Goal: Task Accomplishment & Management: Manage account settings

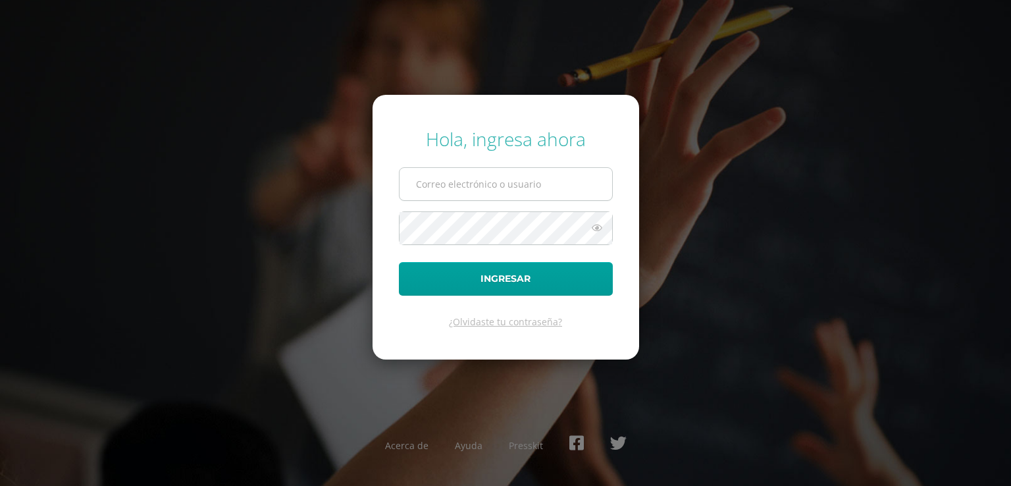
click at [419, 185] on input "text" at bounding box center [505, 184] width 213 height 32
type input "nora.bravo@colegiobelga.edu.gt"
click at [624, 315] on form "Hola, ingresa ahora nora.bravo@colegiobelga.edu.gt Ingresar ¿Olvidaste tu contr…" at bounding box center [505, 227] width 266 height 265
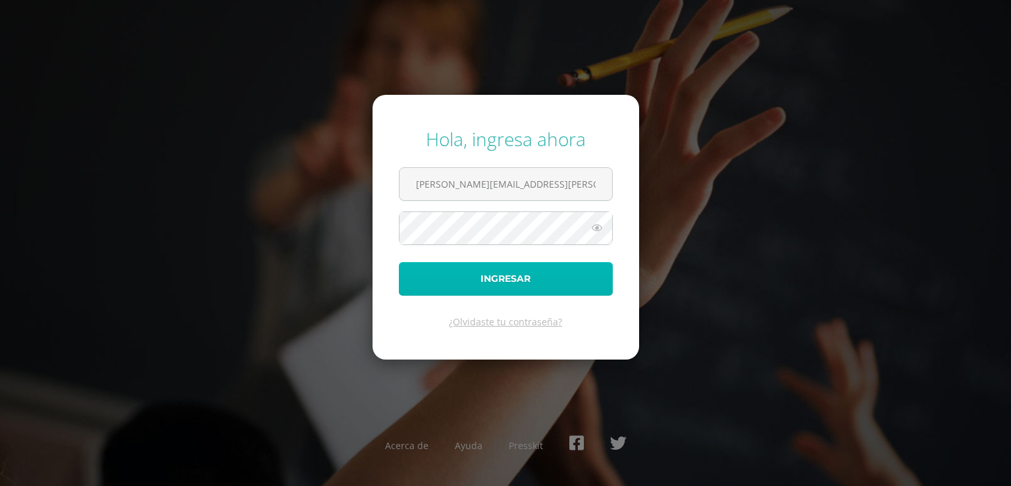
click at [506, 273] on button "Ingresar" at bounding box center [506, 279] width 214 height 34
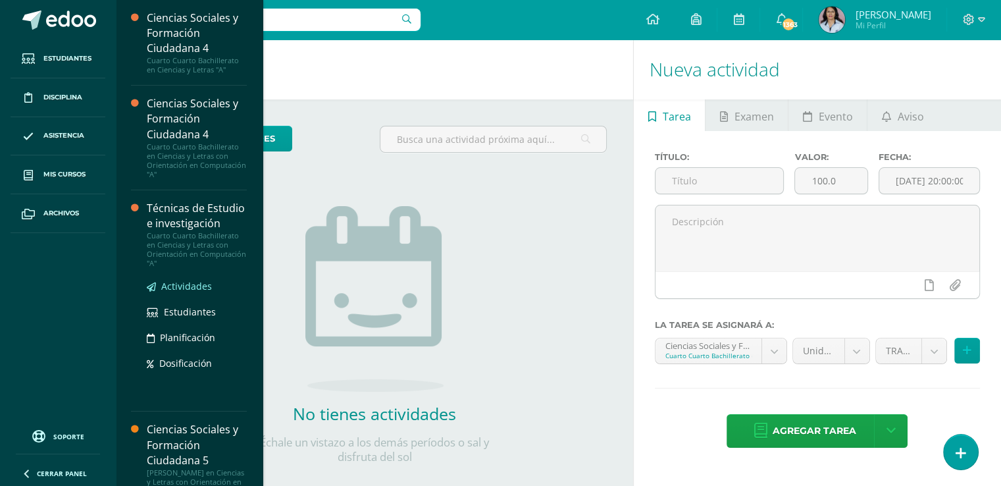
click at [182, 292] on span "Actividades" at bounding box center [186, 286] width 51 height 13
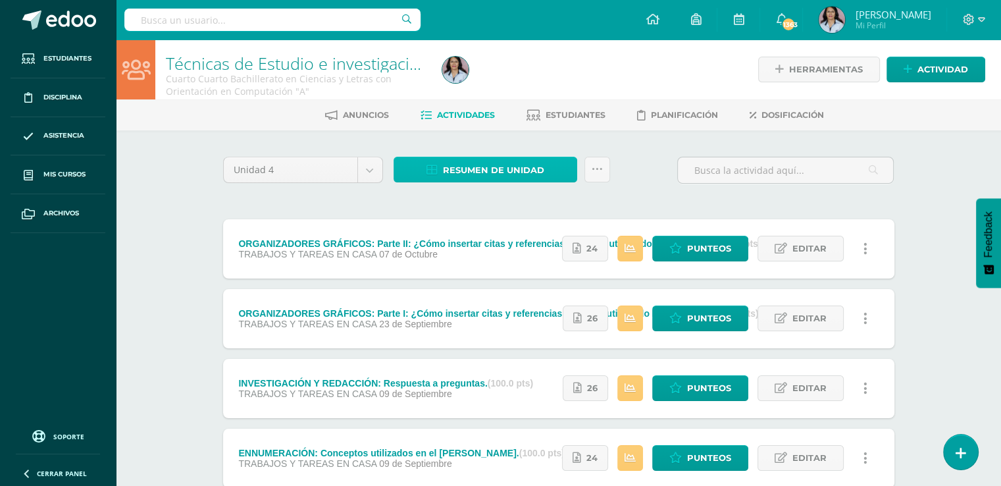
click at [486, 166] on span "Resumen de unidad" at bounding box center [493, 170] width 101 height 24
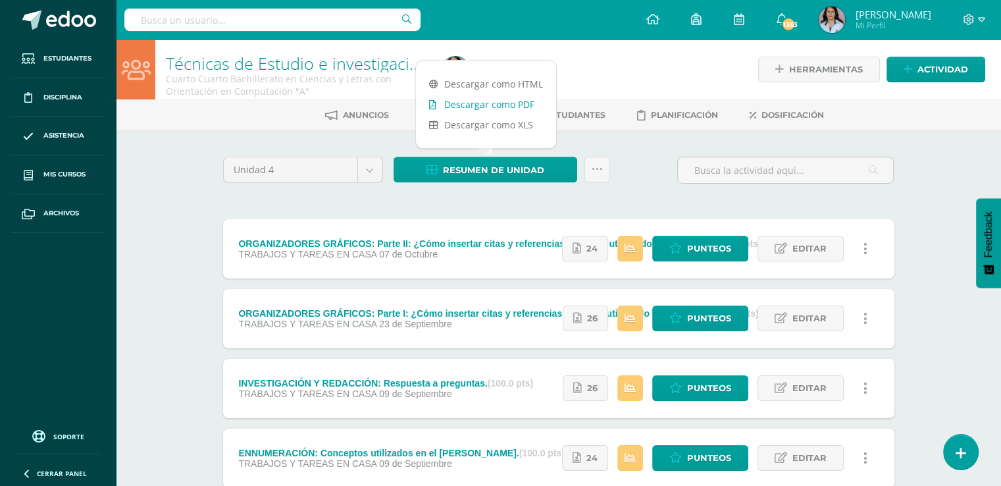
click at [470, 104] on link "Descargar como PDF" at bounding box center [486, 104] width 140 height 20
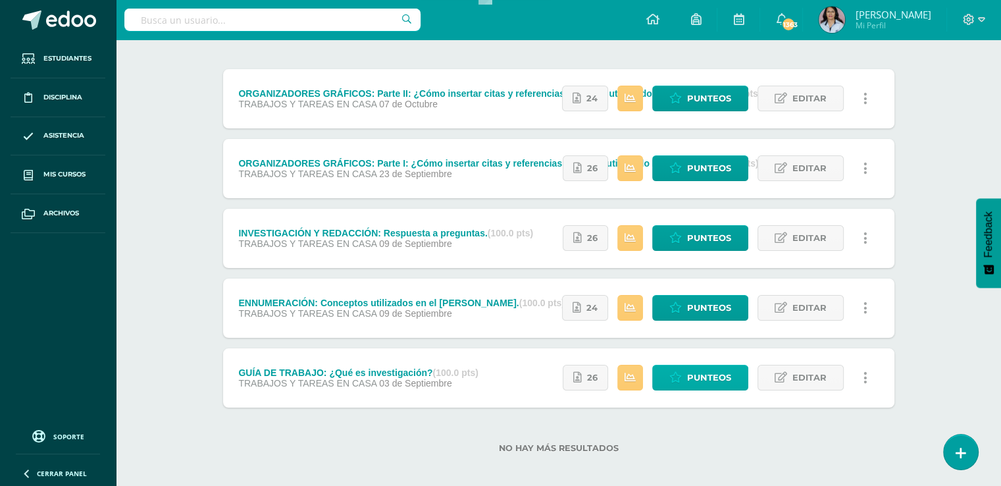
scroll to position [159, 0]
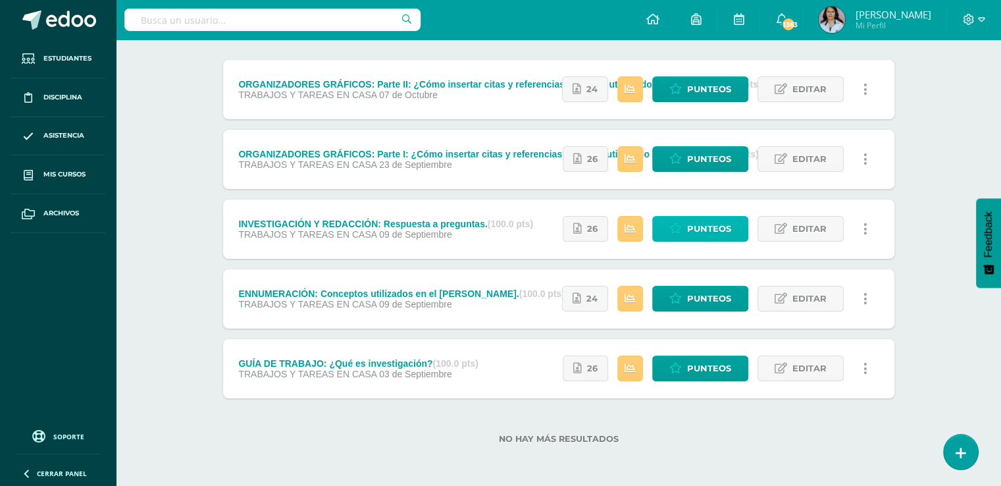
click at [710, 230] on span "Punteos" at bounding box center [709, 228] width 44 height 24
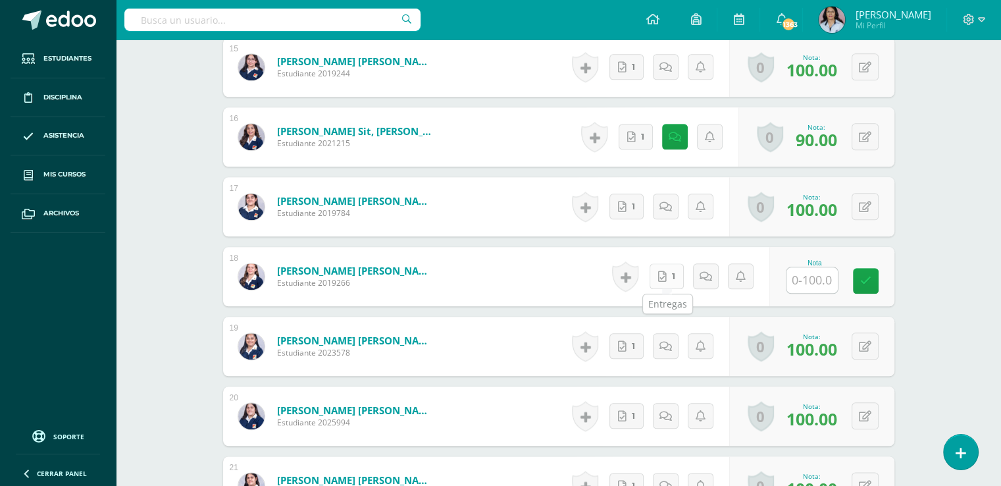
scroll to position [1431, 0]
click at [672, 273] on link "1" at bounding box center [670, 276] width 36 height 26
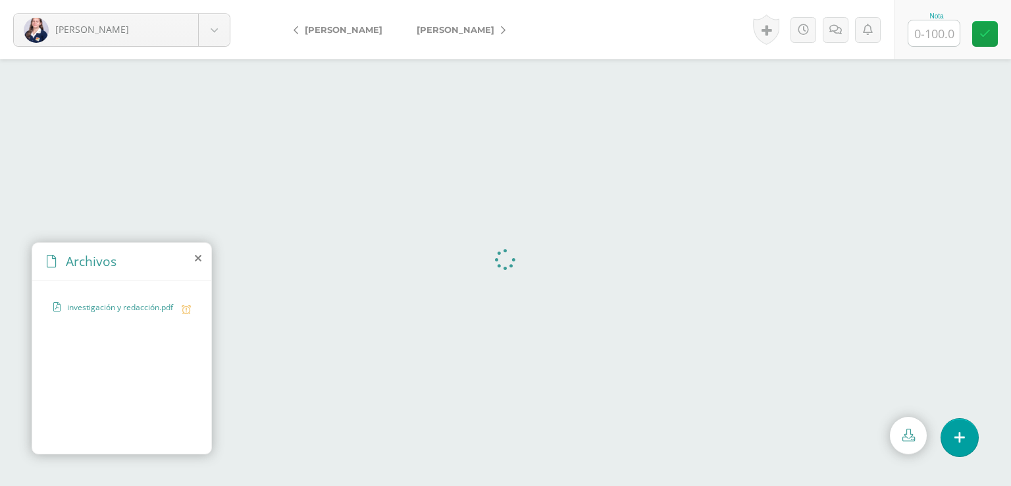
click at [936, 36] on input "text" at bounding box center [933, 33] width 51 height 26
type input "0"
click at [936, 31] on input "text" at bounding box center [933, 33] width 51 height 26
type input "70"
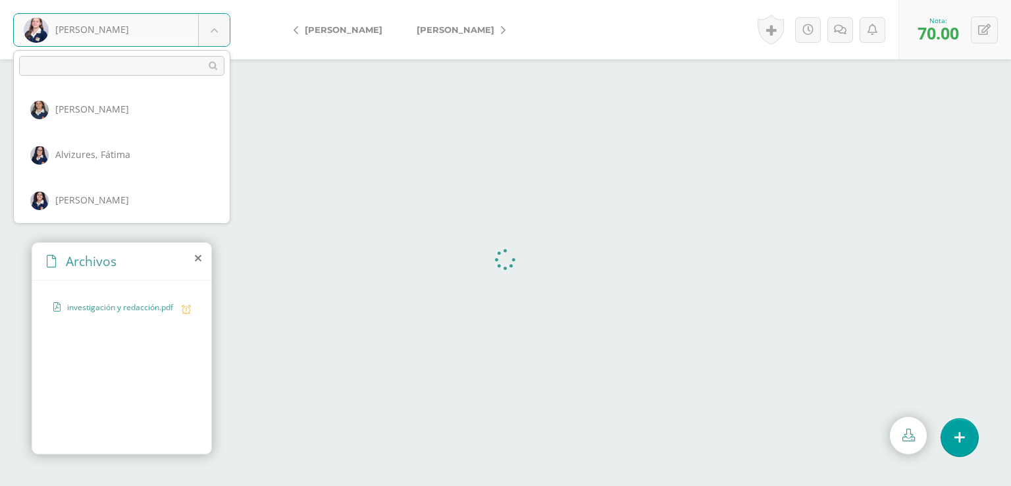
click at [157, 0] on body "Quiñonez, Ana Abadía, Carla Alvizures, Fátima Carías, Emily Castillo, Ami Coron…" at bounding box center [505, 0] width 1011 height 0
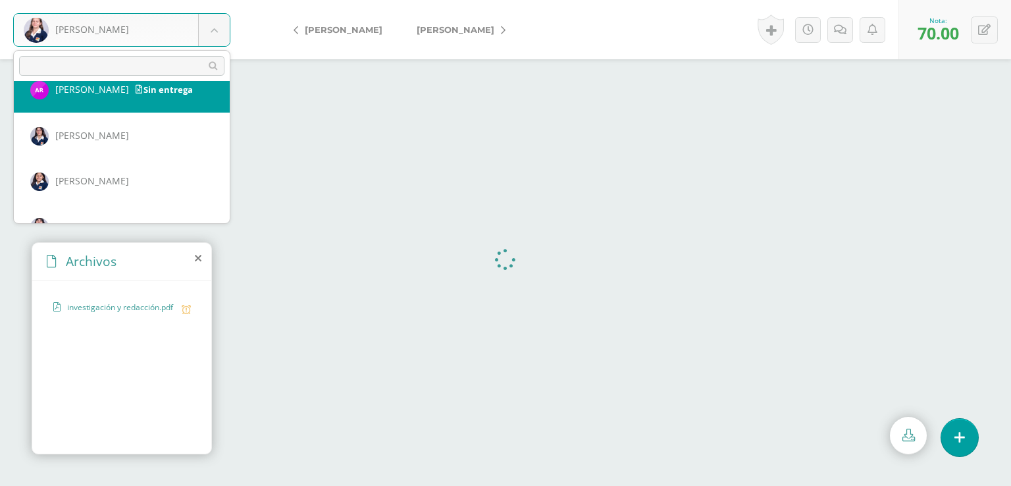
scroll to position [1036, 0]
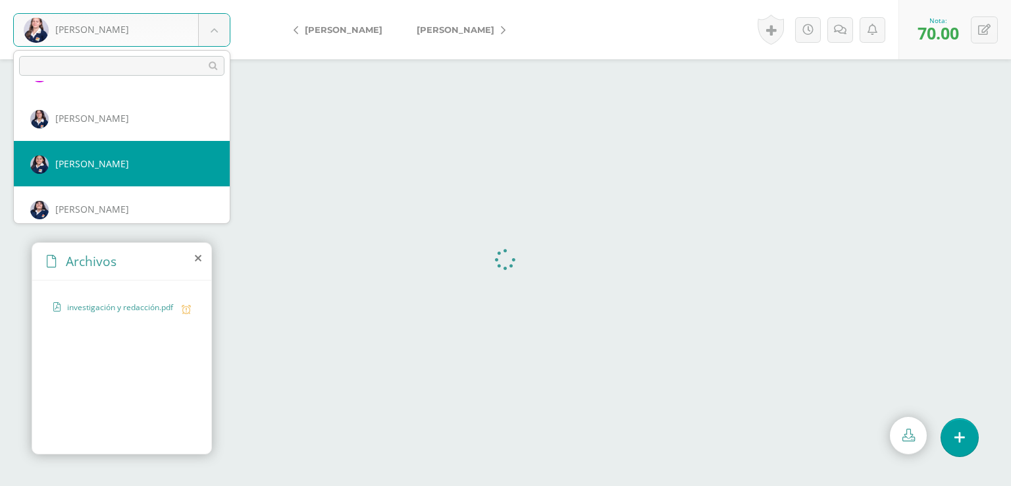
select select "2732"
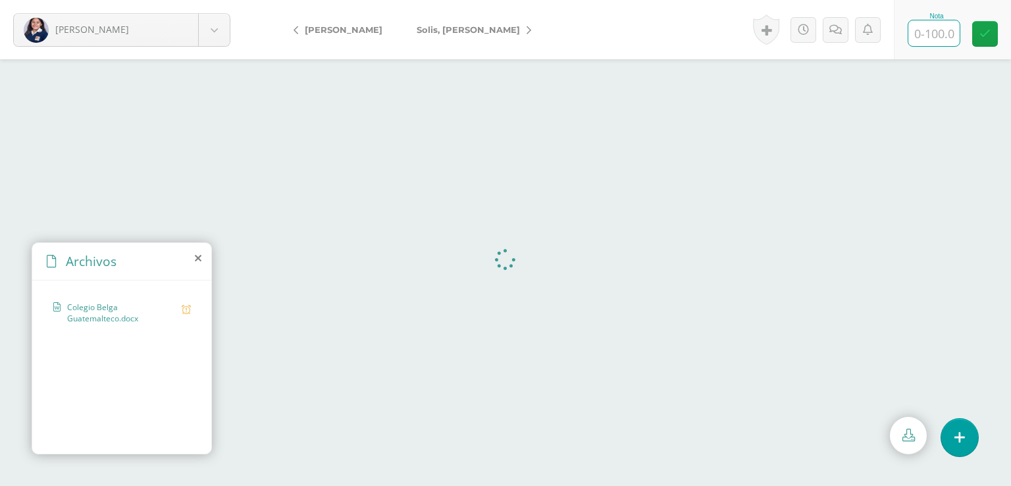
click at [938, 33] on input "text" at bounding box center [933, 33] width 51 height 26
type input "0"
click at [843, 26] on icon at bounding box center [849, 29] width 13 height 11
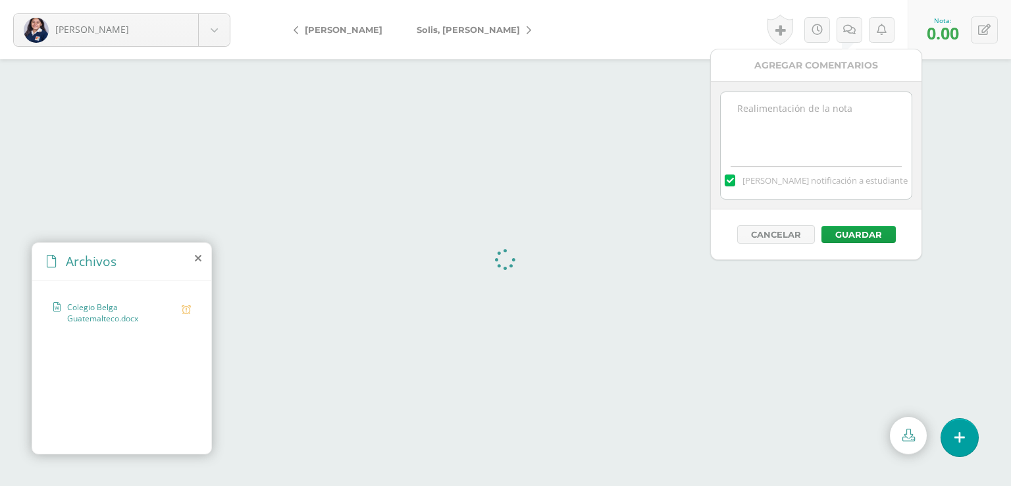
click at [742, 107] on textarea at bounding box center [816, 125] width 190 height 66
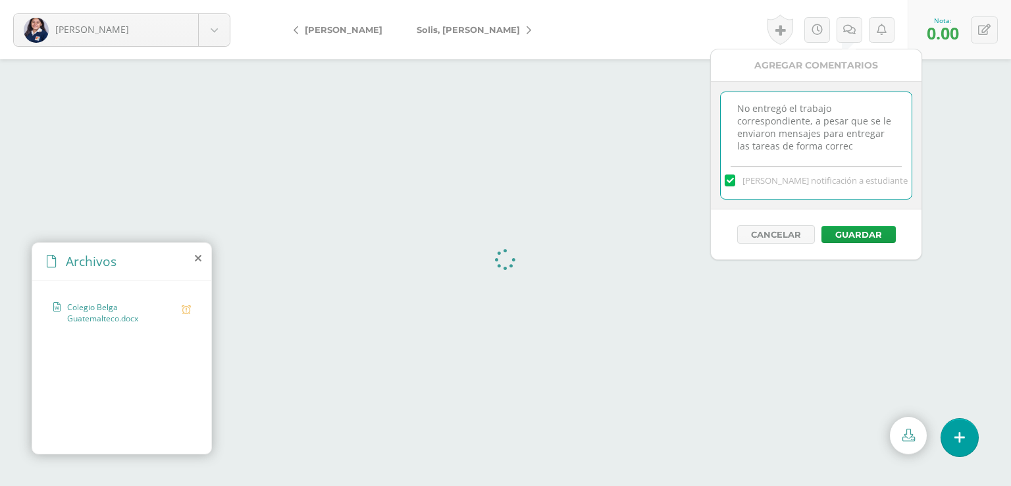
scroll to position [7, 0]
type textarea "No entregó el trabajo correspondiente, a pesar que se le enviaron mensajes para…"
click at [851, 234] on button "Guardar" at bounding box center [858, 234] width 74 height 17
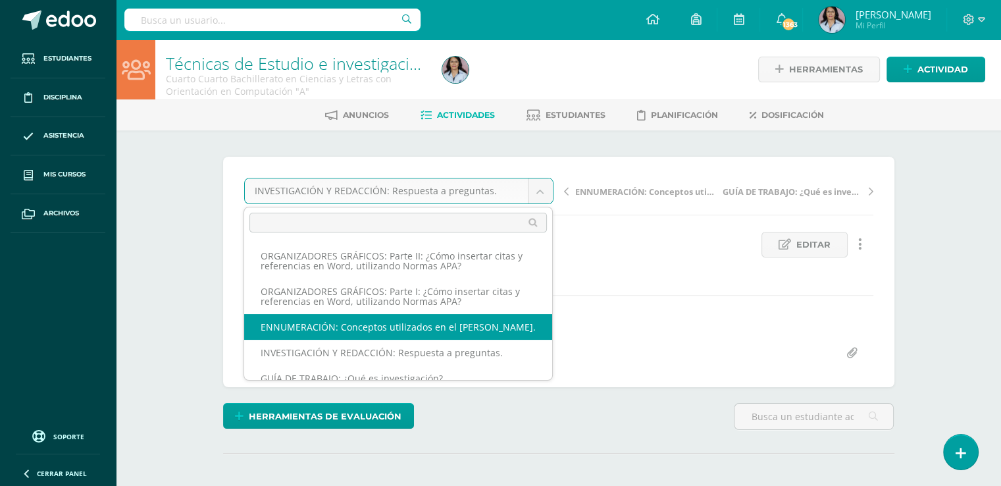
select select "/dashboard/teacher/grade-activity/128457/"
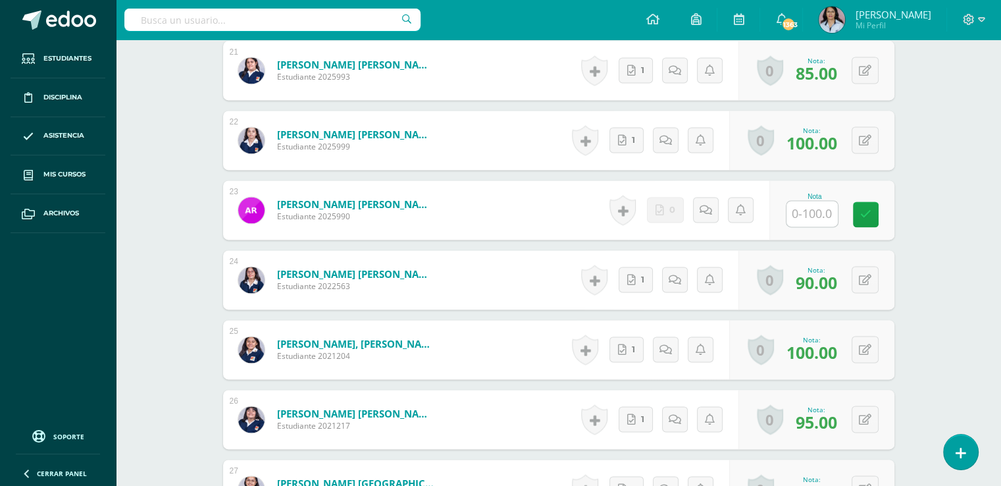
scroll to position [1853, 0]
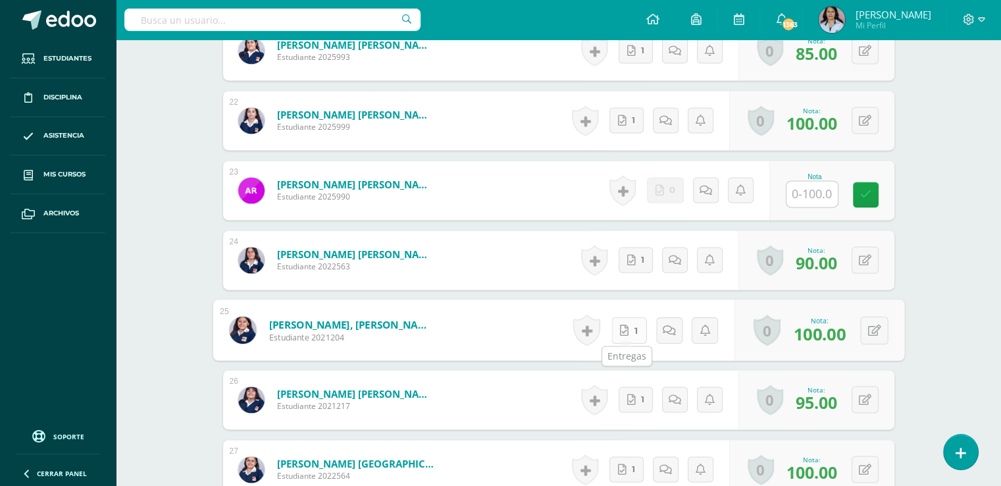
click at [630, 324] on link "1" at bounding box center [629, 330] width 36 height 26
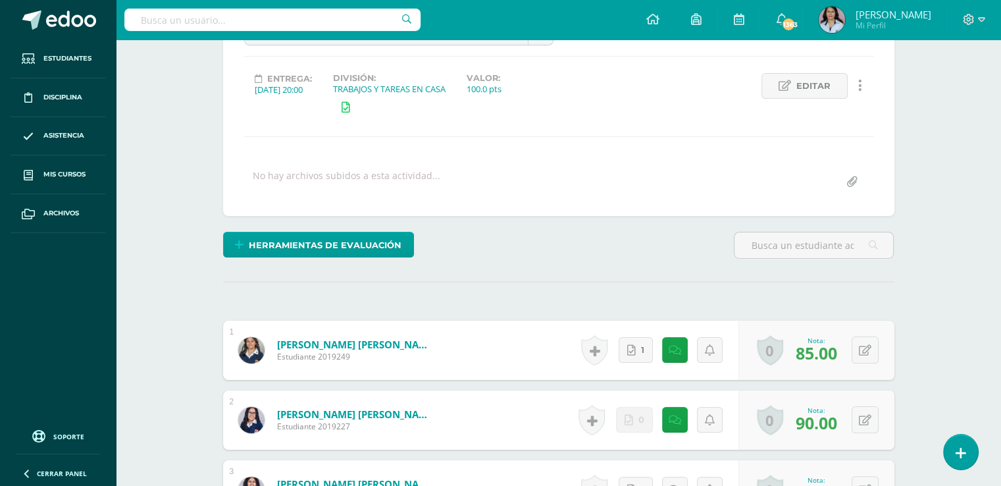
scroll to position [0, 0]
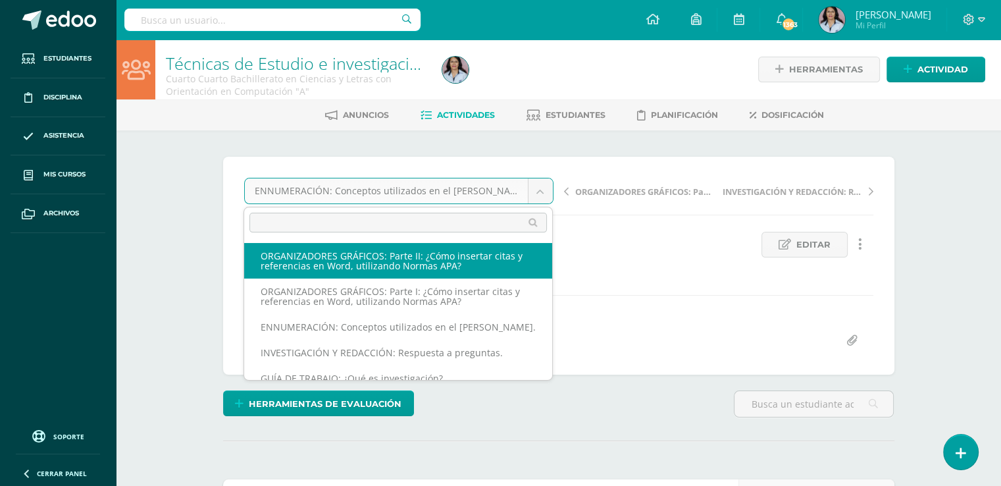
select select "/dashboard/teacher/grade-activity/129923/"
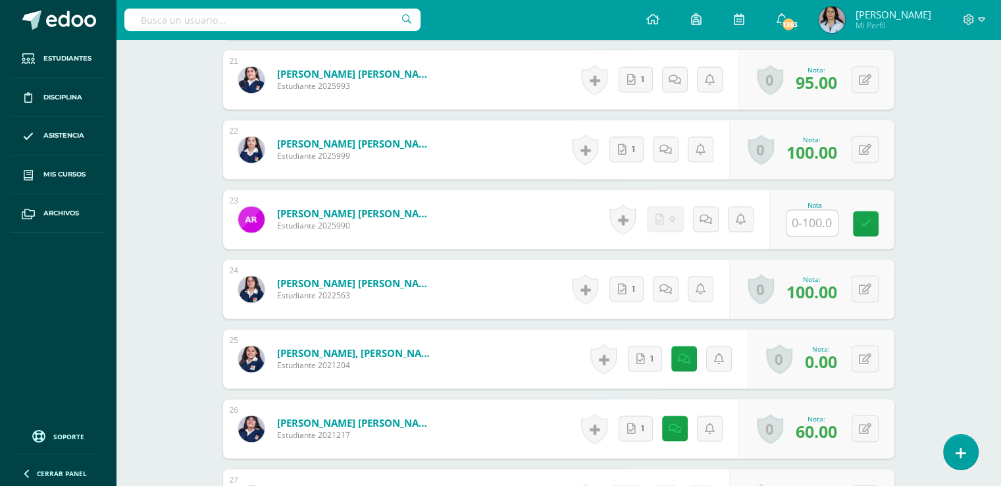
scroll to position [1844, 0]
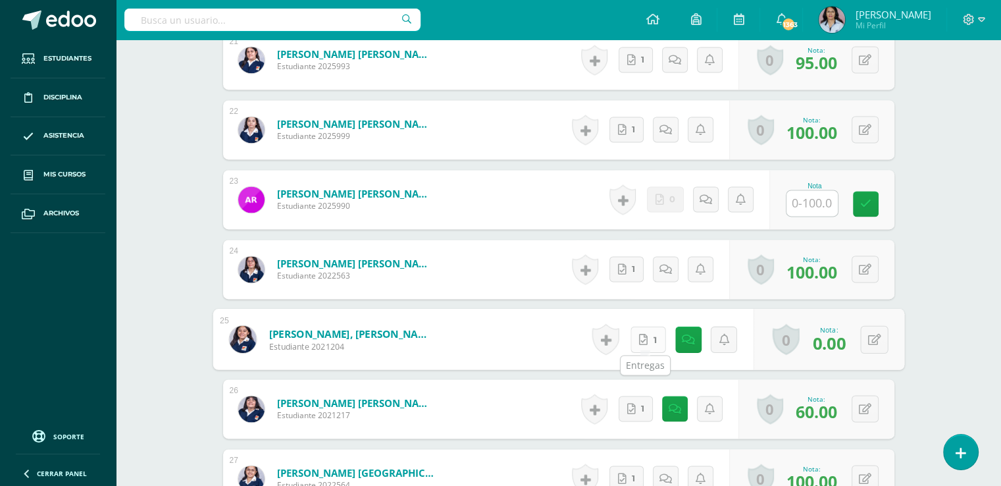
click at [643, 335] on icon at bounding box center [643, 338] width 9 height 11
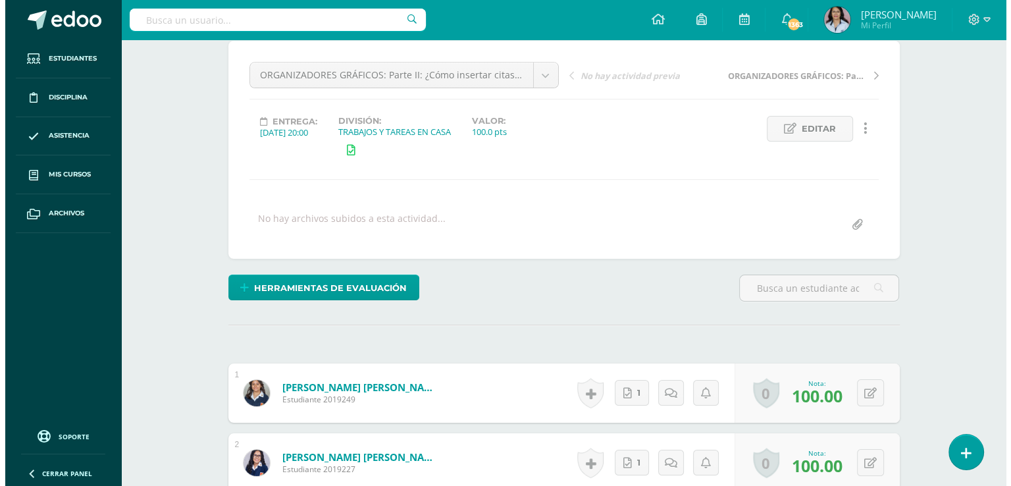
scroll to position [0, 0]
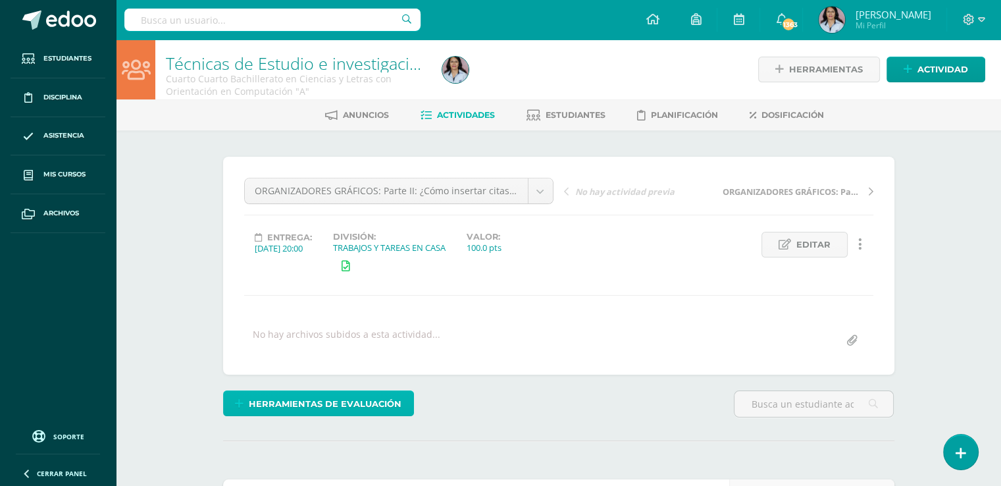
click at [337, 398] on span "Herramientas de evaluación" at bounding box center [325, 404] width 153 height 24
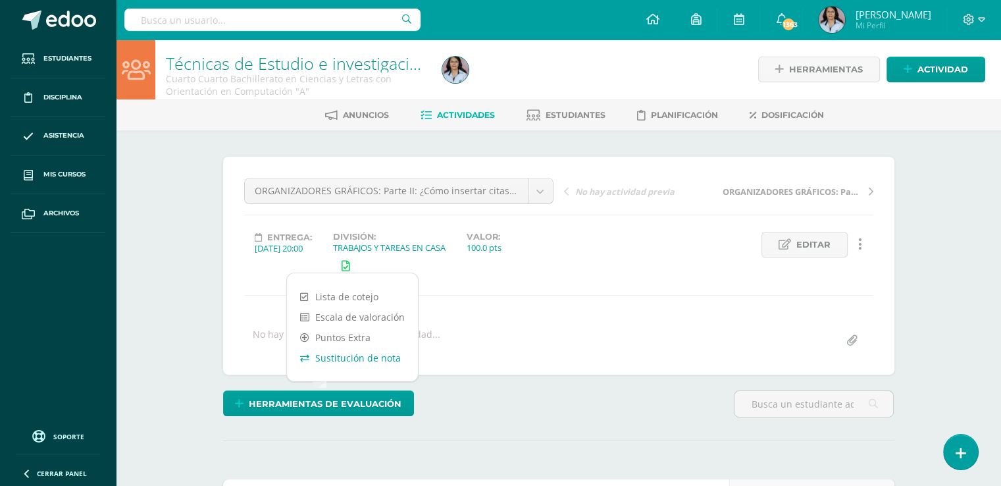
click at [342, 356] on link "Sustitución de nota" at bounding box center [352, 357] width 131 height 20
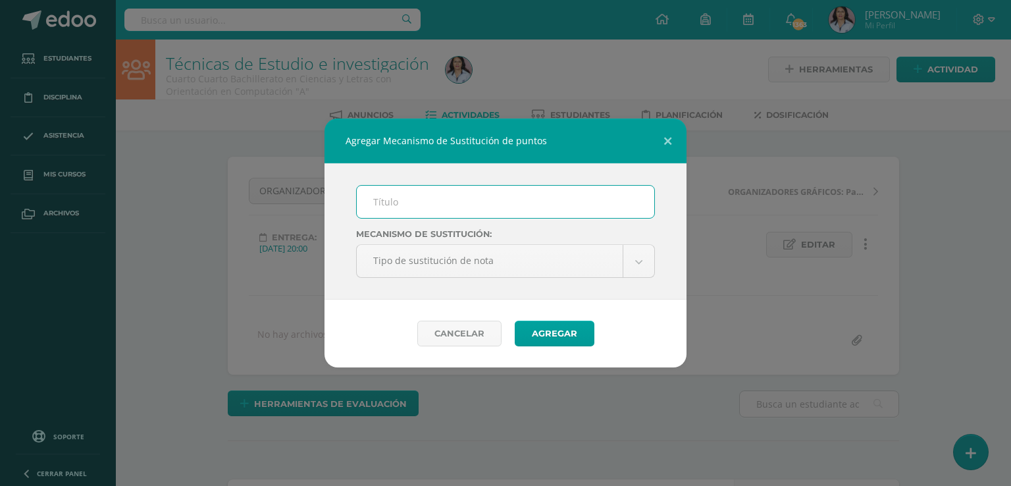
click at [380, 198] on input "text" at bounding box center [505, 202] width 297 height 32
type input "MA"
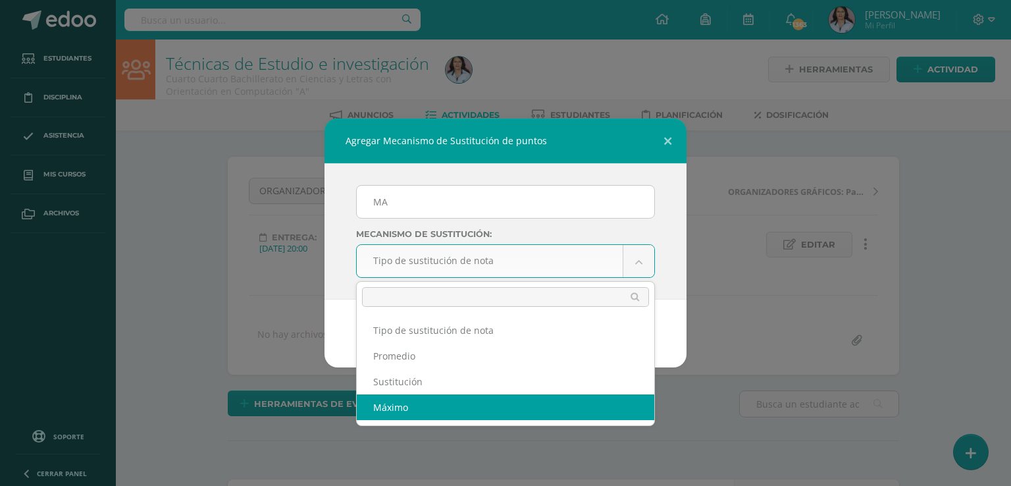
select select "maximum"
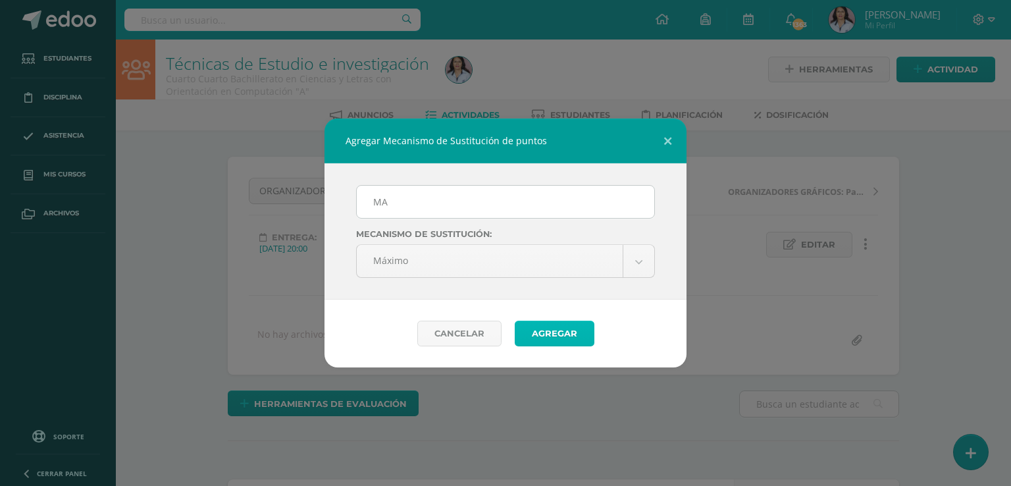
click at [553, 326] on button "Agregar" at bounding box center [555, 333] width 80 height 26
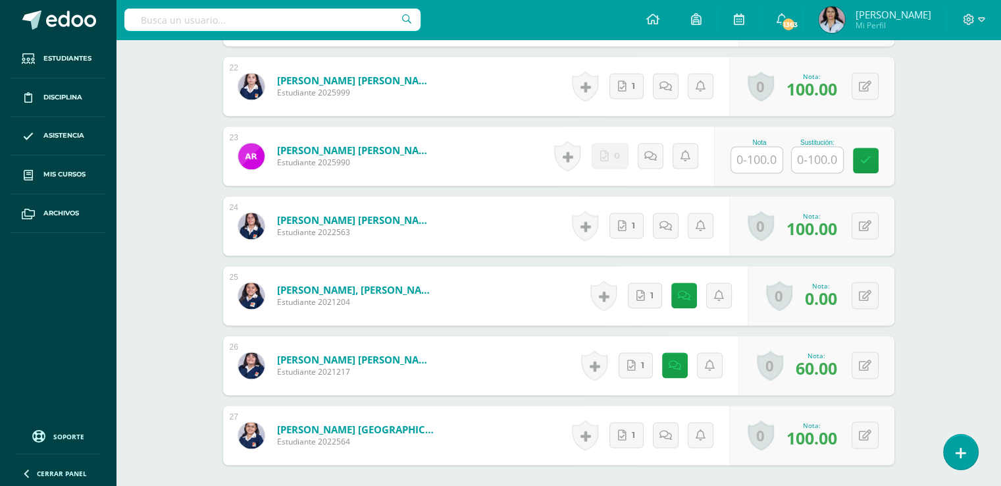
scroll to position [1974, 0]
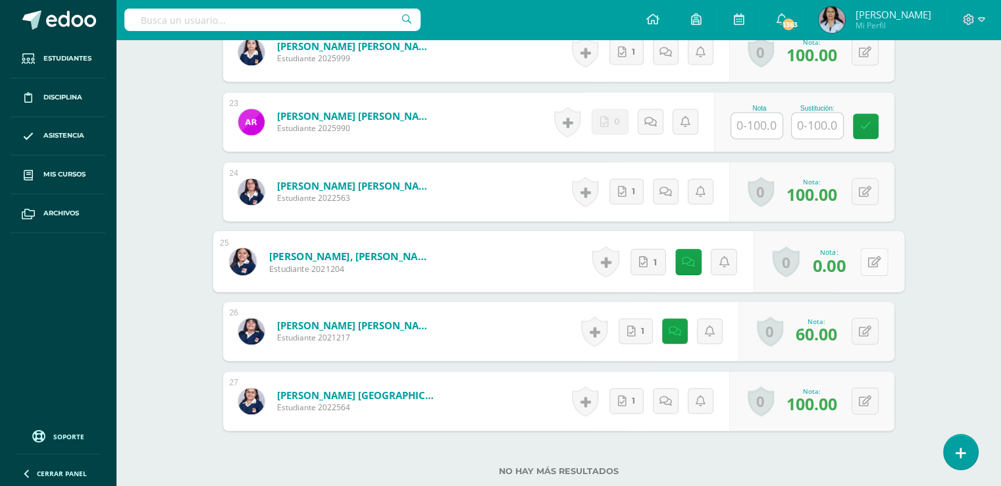
click at [858, 259] on div "0 Logros Logros obtenidos Aún no hay logros agregados Nota: 0.00" at bounding box center [828, 261] width 151 height 61
click at [872, 259] on icon at bounding box center [873, 260] width 13 height 11
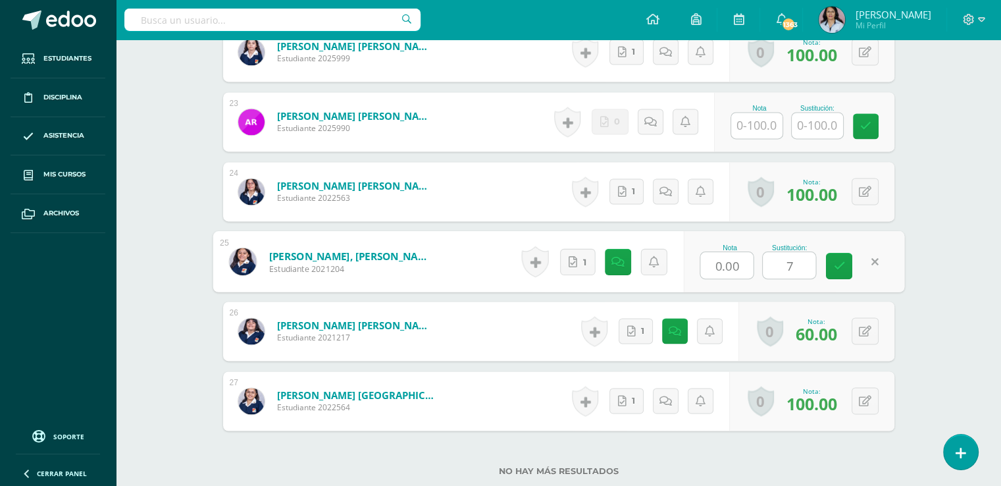
type input "75"
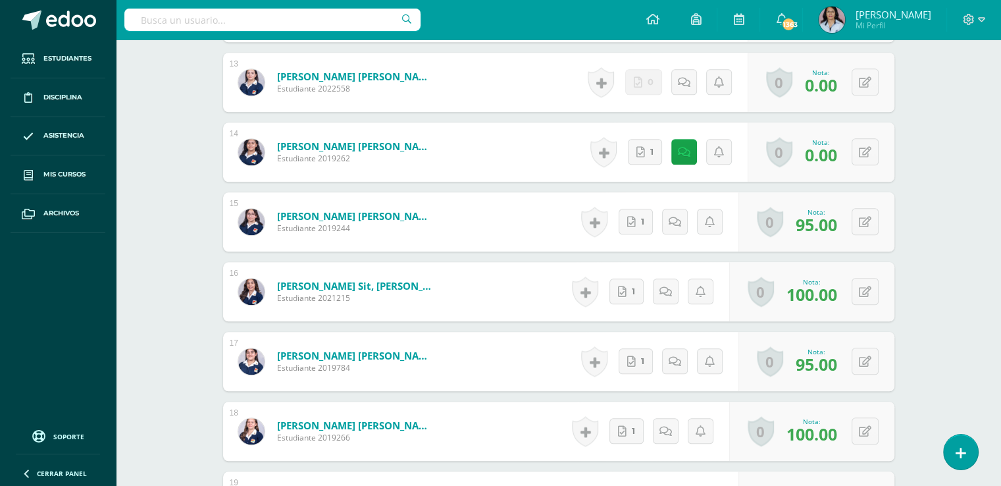
scroll to position [1250, 0]
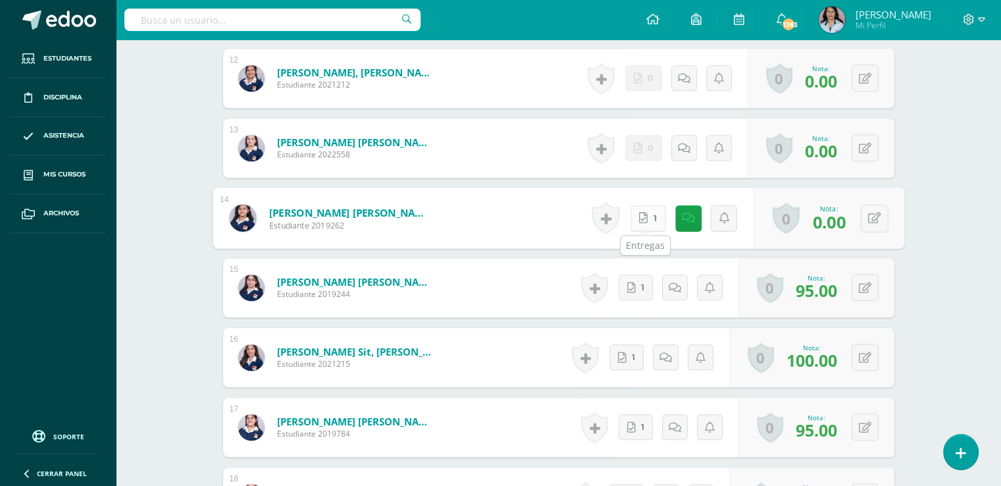
click at [640, 215] on icon at bounding box center [643, 217] width 9 height 11
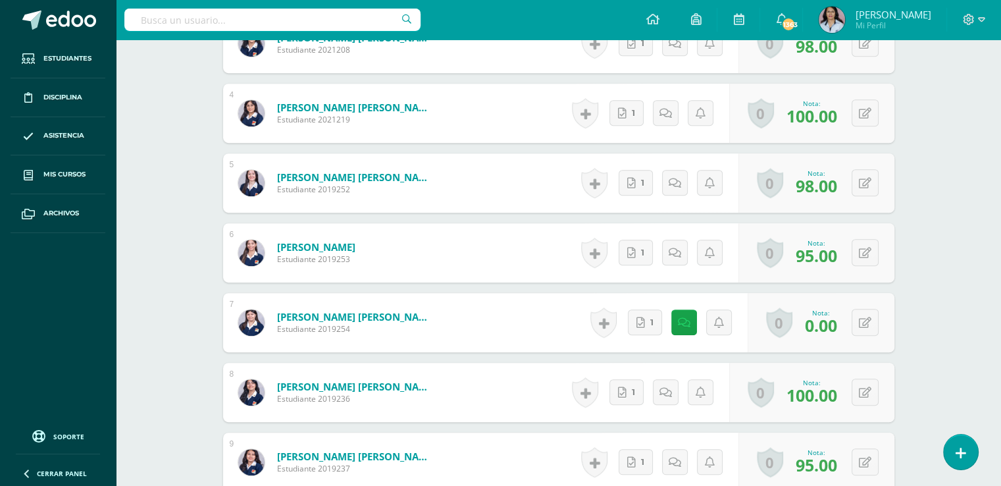
scroll to position [658, 0]
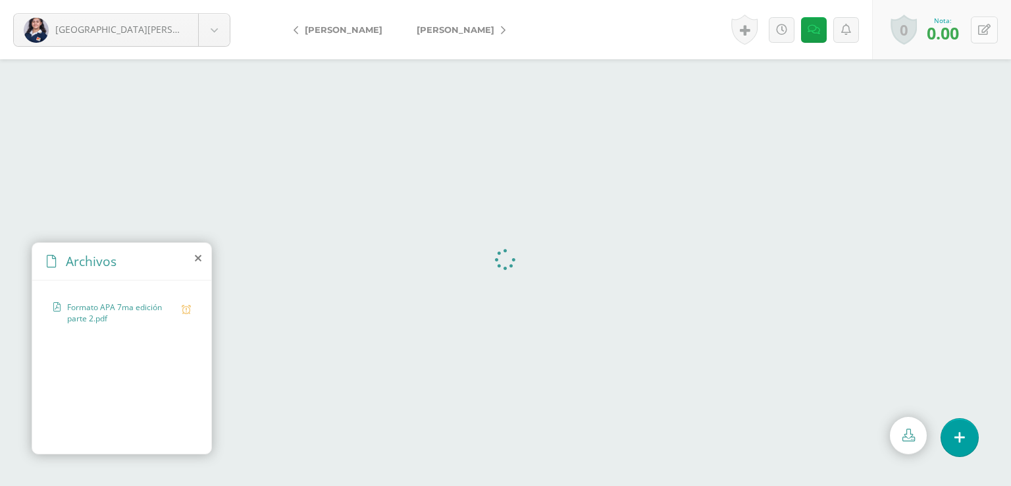
click at [982, 30] on icon at bounding box center [984, 29] width 13 height 11
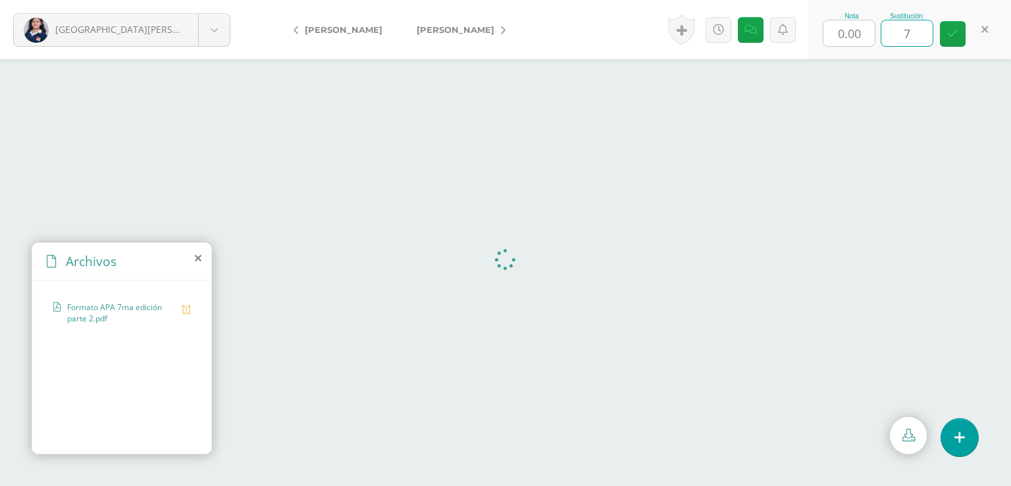
type input "70"
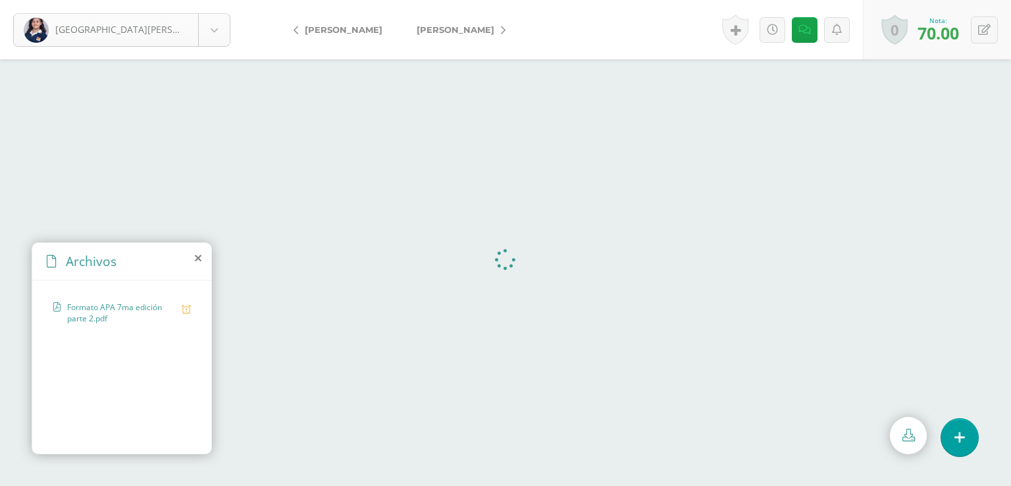
scroll to position [500, 0]
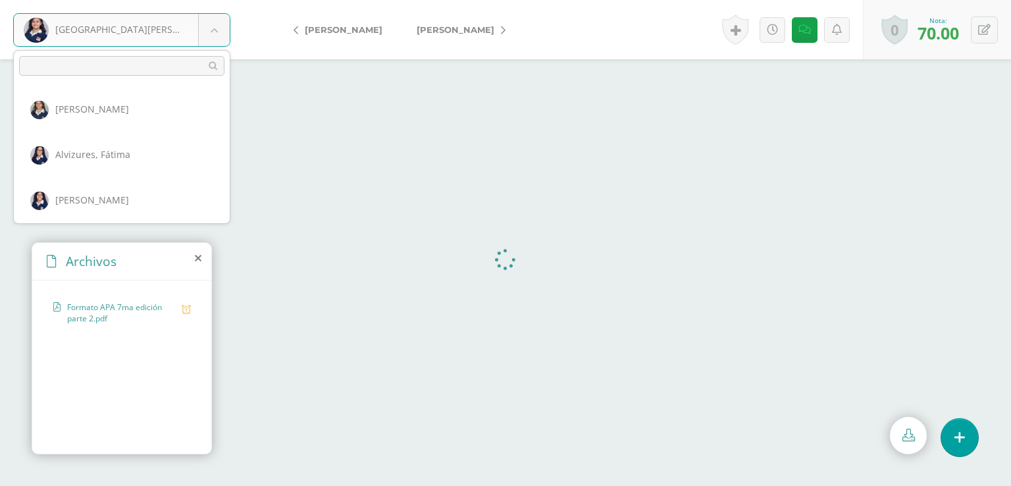
drag, startPoint x: 211, startPoint y: 27, endPoint x: 200, endPoint y: 47, distance: 23.0
click at [211, 0] on body "Mérida, Fátima Abadía, Carla Alvizures, Fátima Carías, Emily Castillo, Ami Coro…" at bounding box center [505, 0] width 1011 height 0
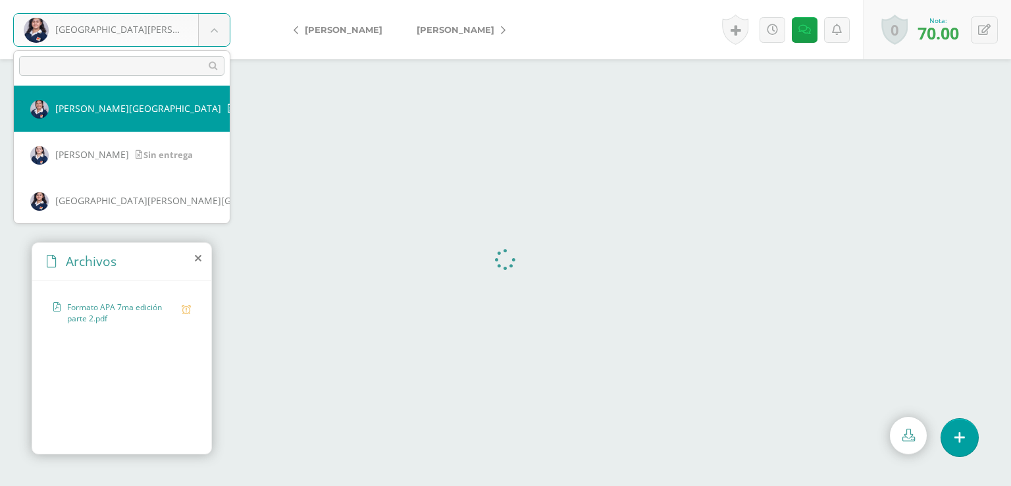
select select "2747"
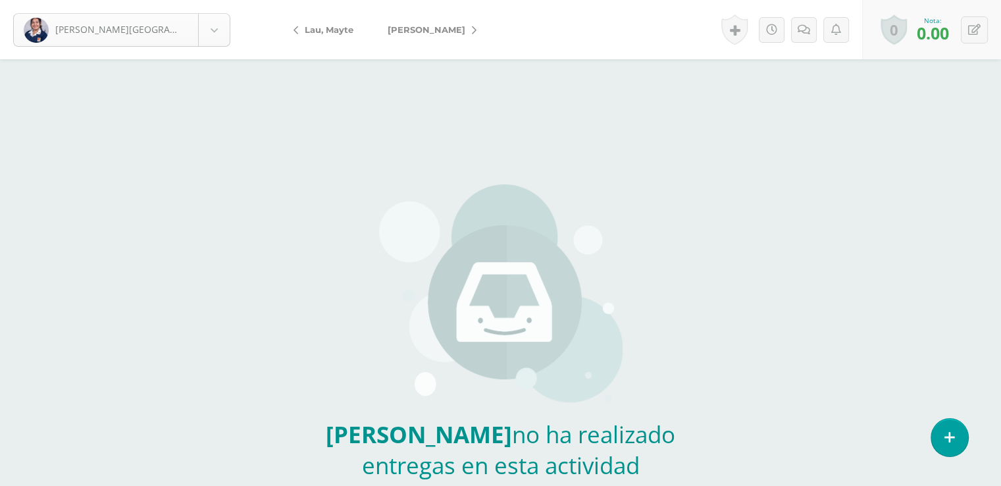
scroll to position [408, 0]
click at [208, 27] on body "[PERSON_NAME] entrega [PERSON_NAME] [PERSON_NAME][GEOGRAPHIC_DATA] [PERSON_NAME…" at bounding box center [500, 273] width 1001 height 547
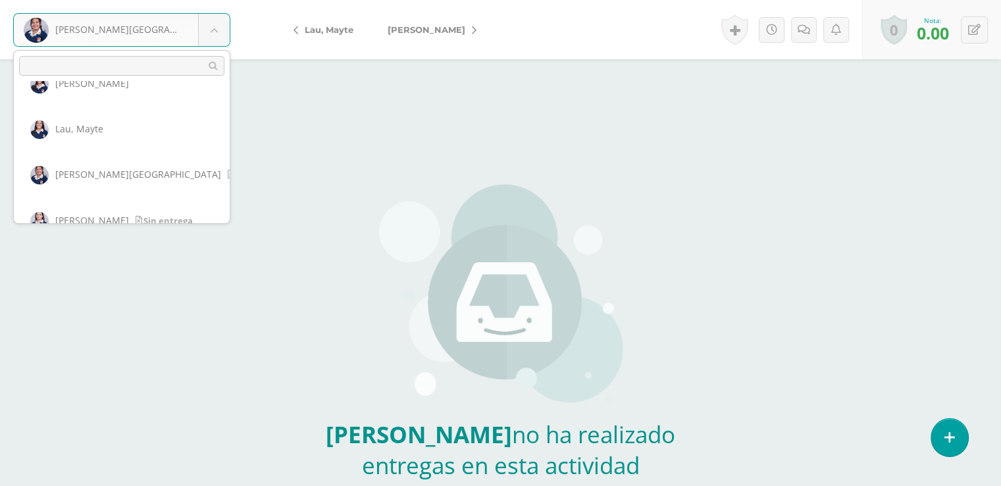
scroll to position [500, 0]
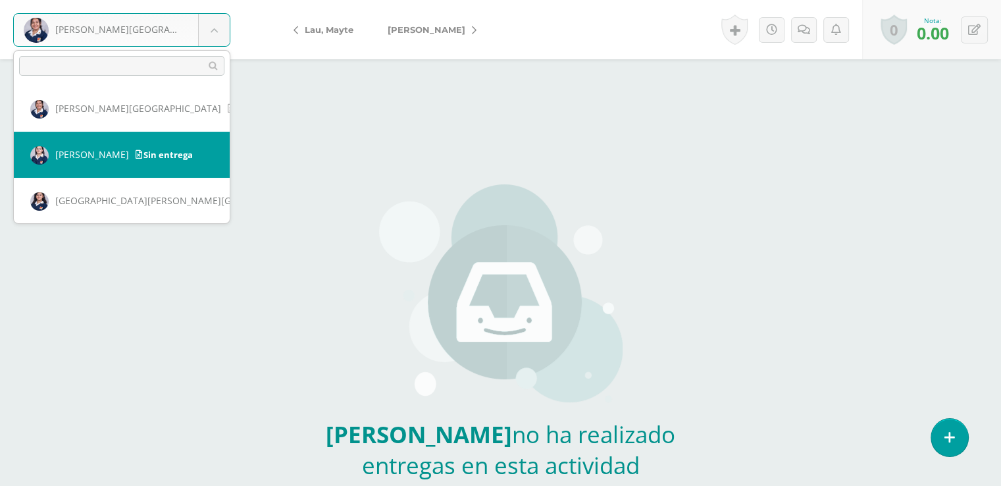
select select "2808"
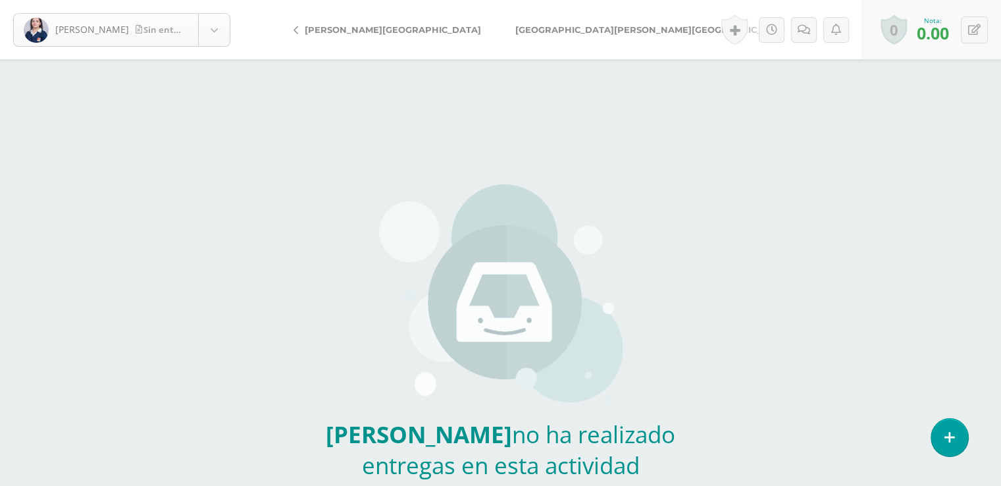
scroll to position [455, 0]
click at [214, 25] on body "[PERSON_NAME] entrega [PERSON_NAME] [PERSON_NAME][GEOGRAPHIC_DATA] [PERSON_NAME…" at bounding box center [500, 273] width 1001 height 547
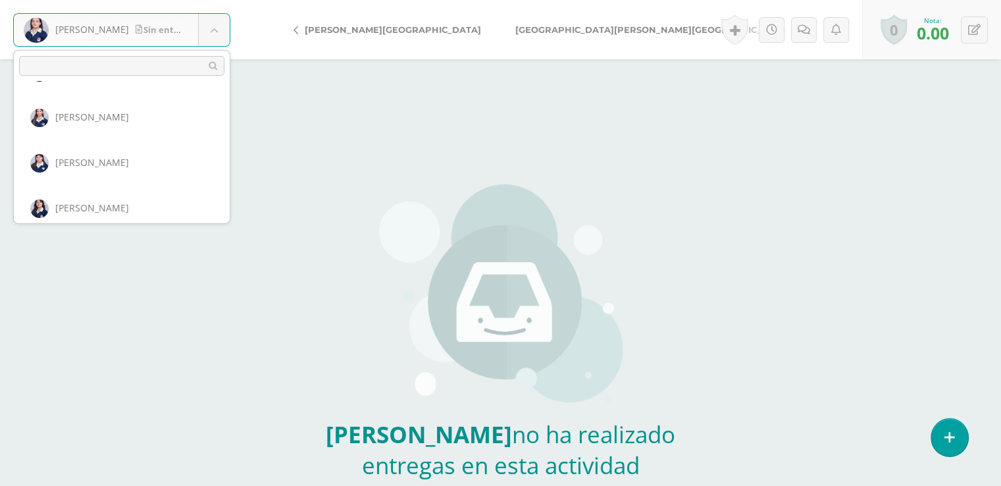
scroll to position [191, 0]
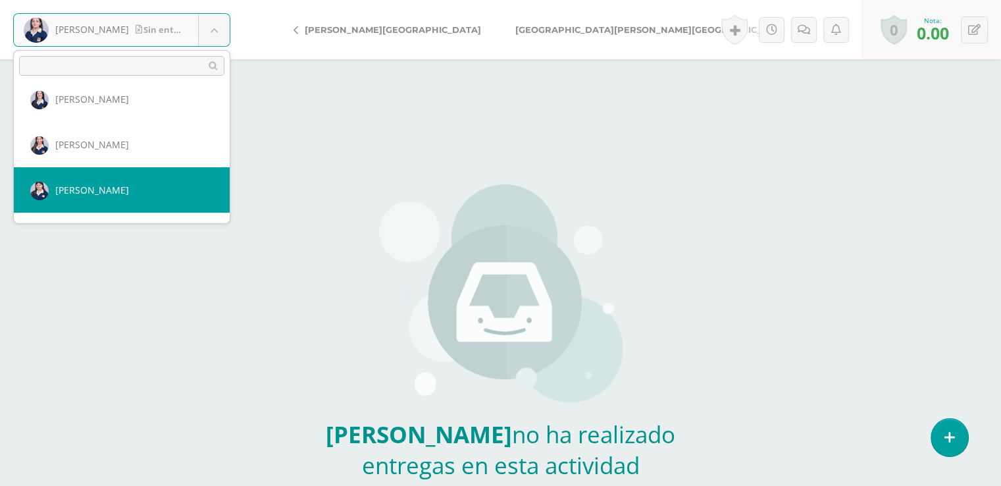
select select "2187"
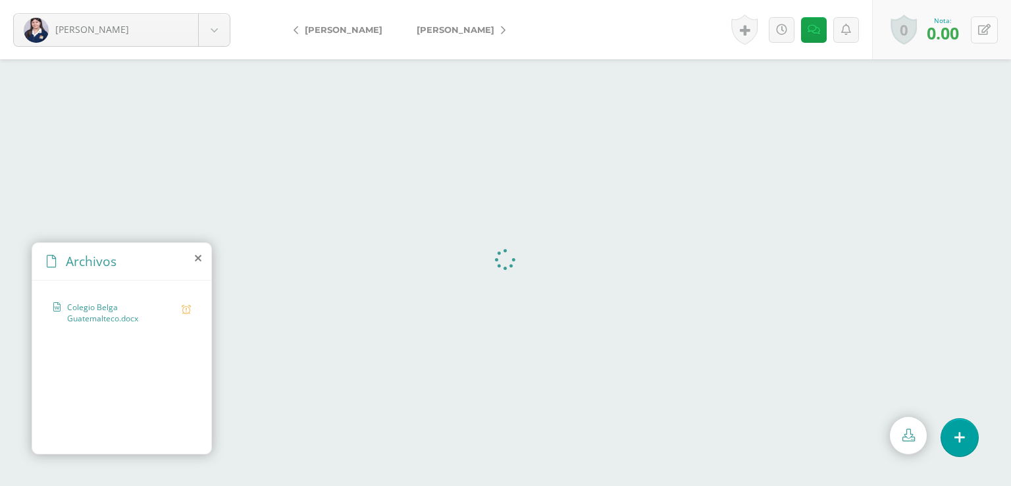
click at [986, 31] on icon at bounding box center [984, 29] width 13 height 11
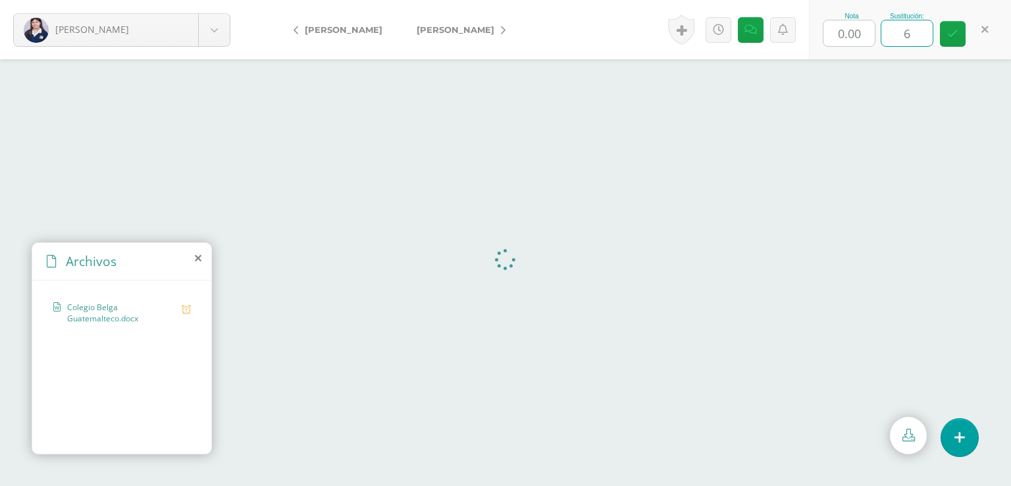
type input "60"
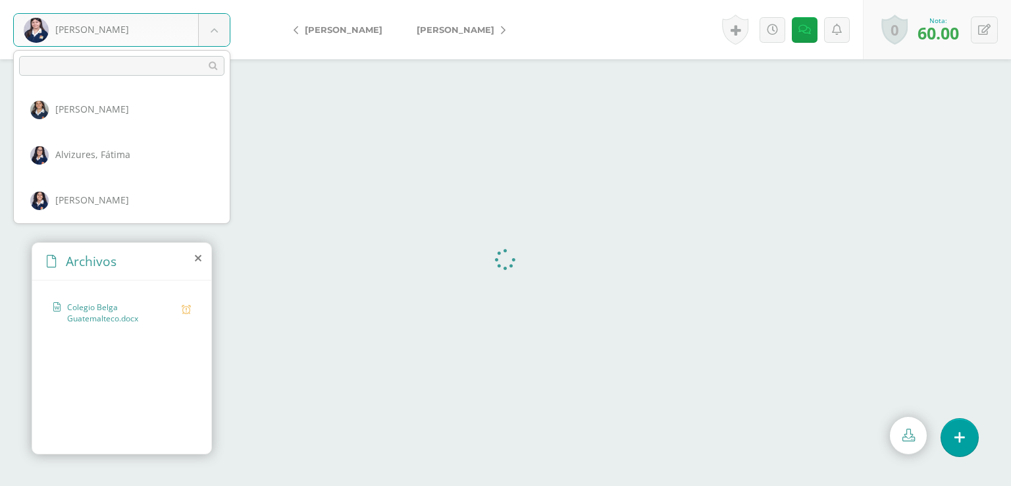
click at [206, 0] on body "[PERSON_NAME] [PERSON_NAME] [PERSON_NAME][GEOGRAPHIC_DATA] [PERSON_NAME] [PERSO…" at bounding box center [505, 0] width 1011 height 0
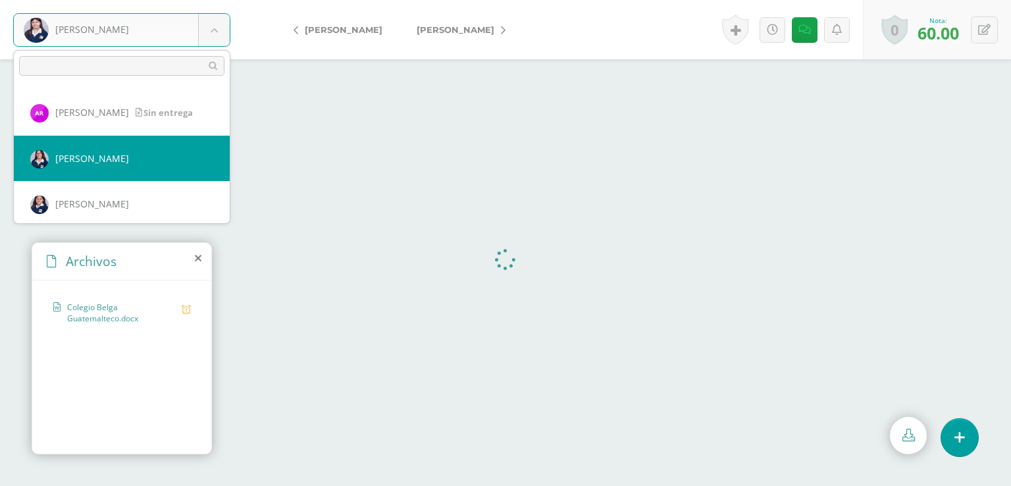
scroll to position [1000, 0]
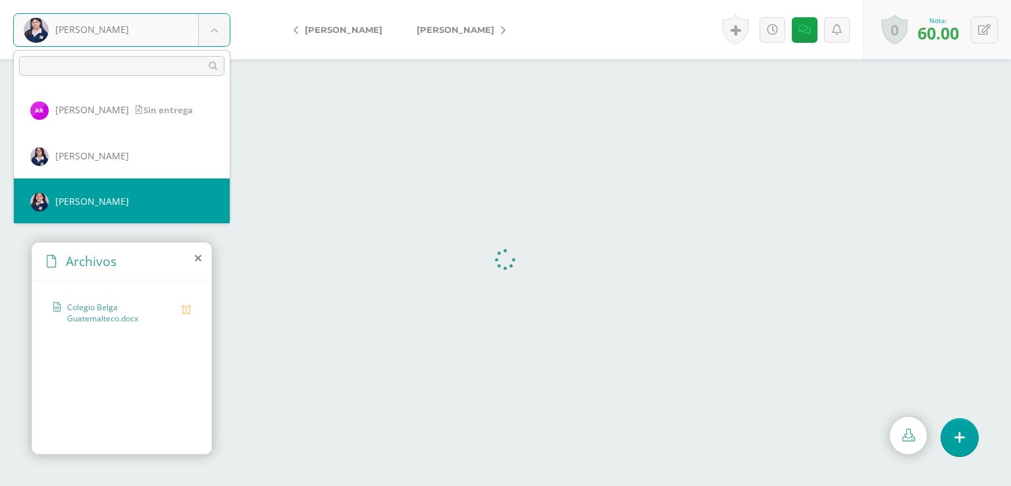
select select "2732"
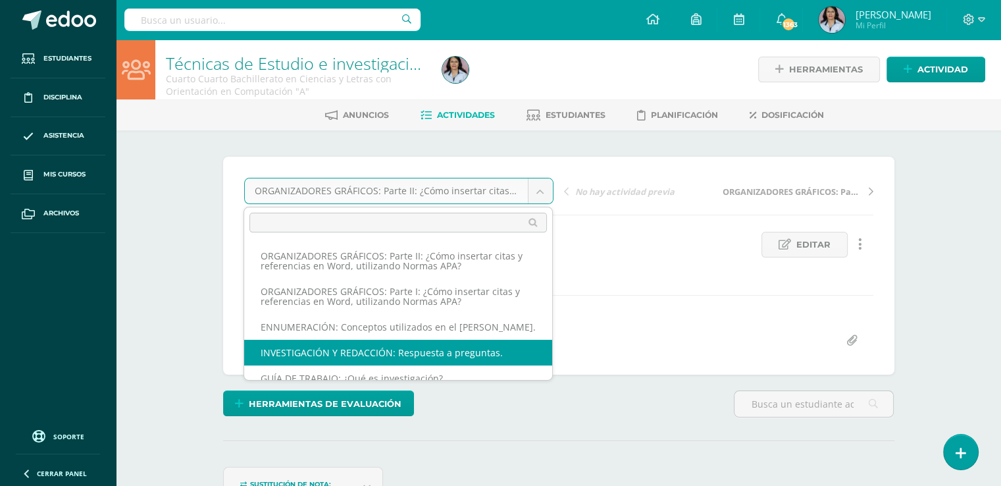
scroll to position [11, 0]
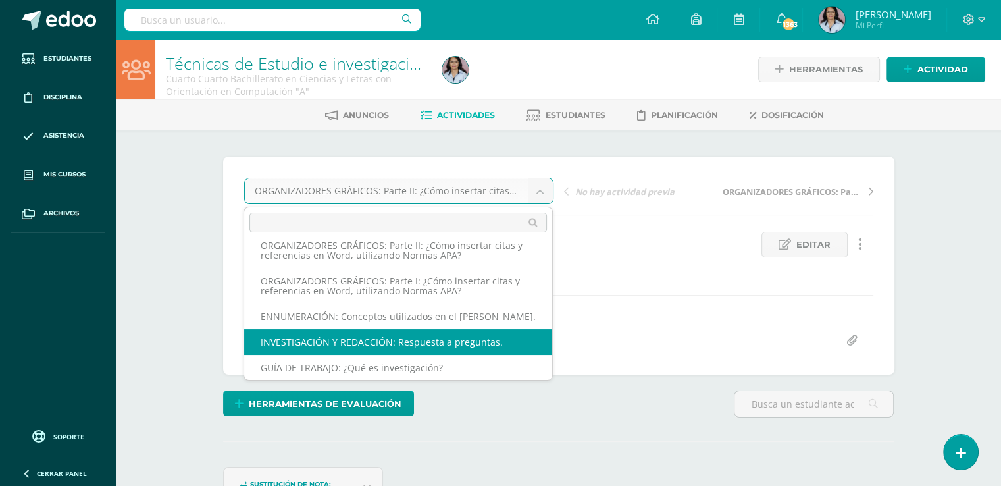
select select "/dashboard/teacher/grade-activity/128586/"
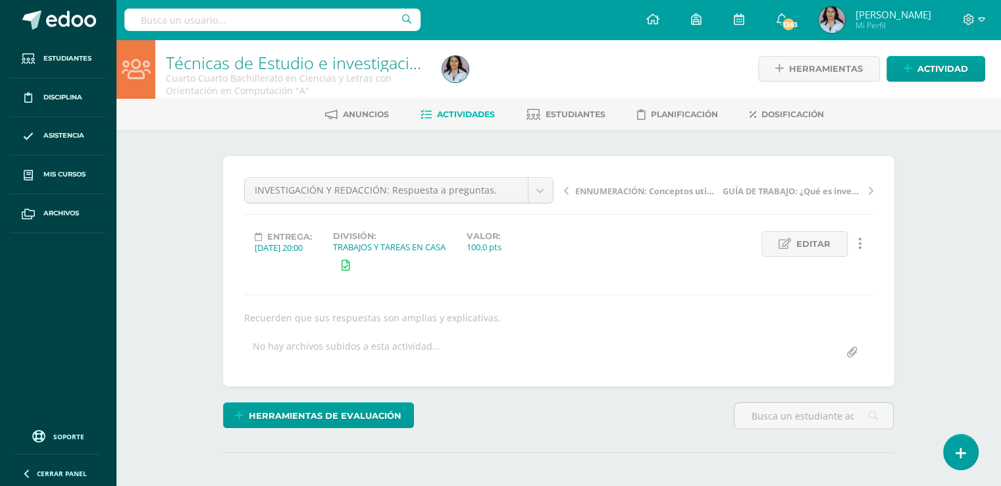
scroll to position [1, 0]
click at [461, 115] on span "Actividades" at bounding box center [466, 114] width 58 height 10
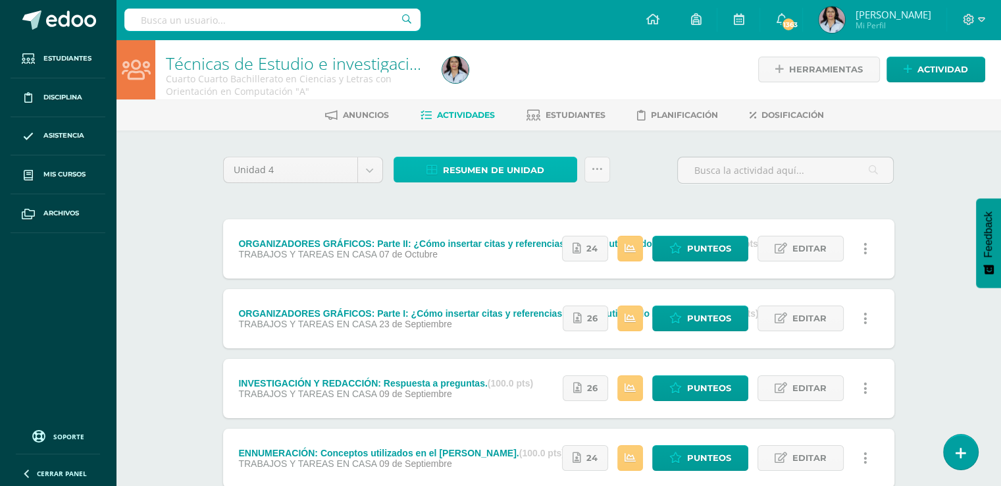
click at [493, 167] on span "Resumen de unidad" at bounding box center [493, 170] width 101 height 24
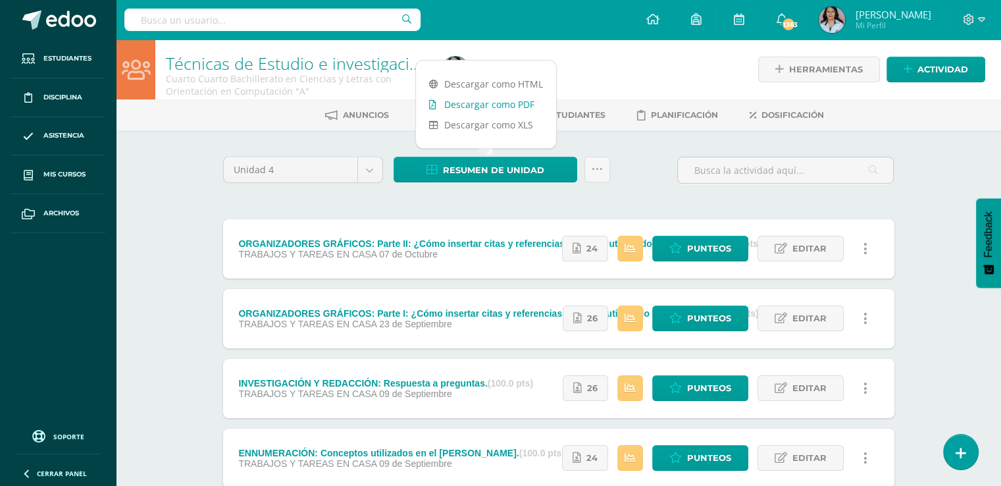
click at [487, 103] on link "Descargar como PDF" at bounding box center [486, 104] width 140 height 20
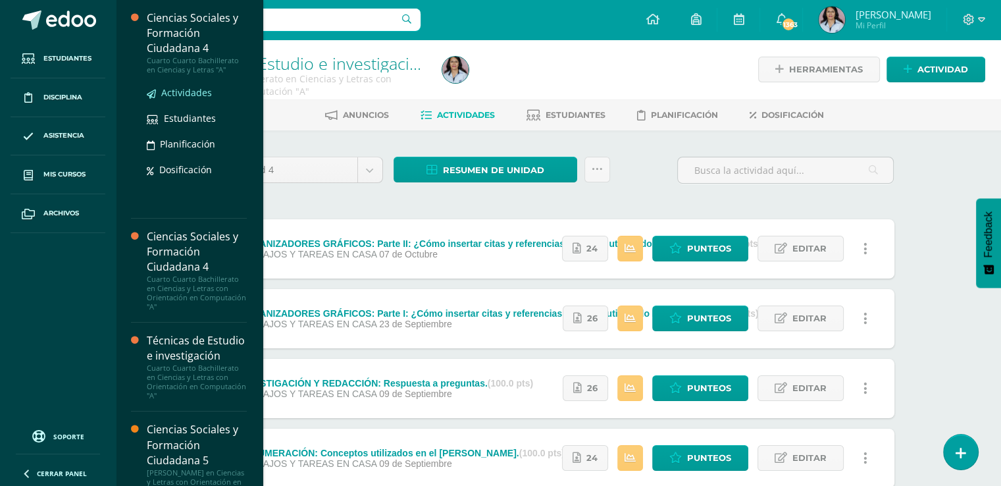
click at [187, 93] on span "Actividades" at bounding box center [186, 92] width 51 height 13
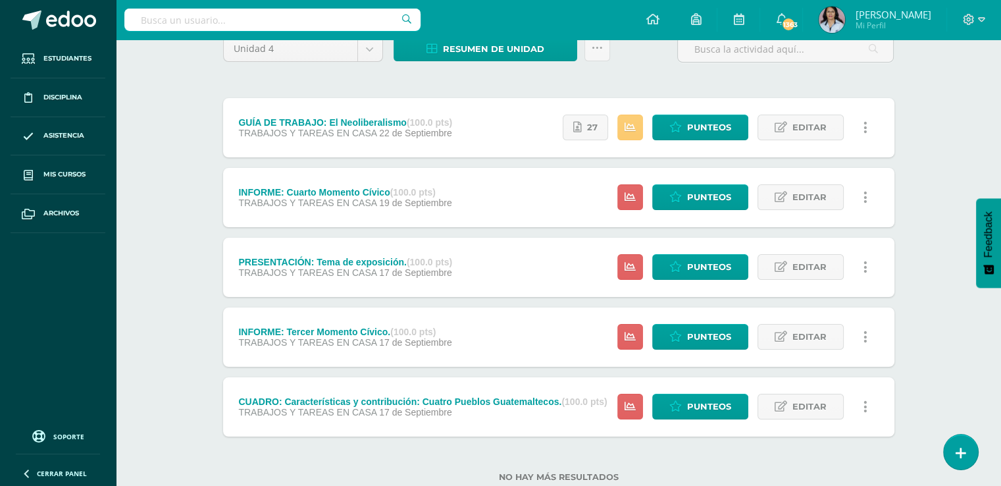
scroll to position [132, 0]
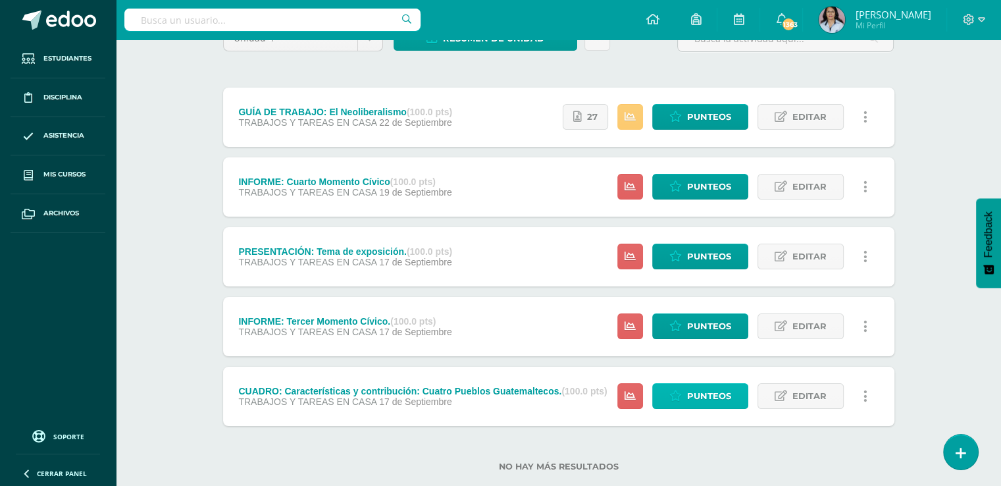
click at [719, 397] on span "Punteos" at bounding box center [709, 396] width 44 height 24
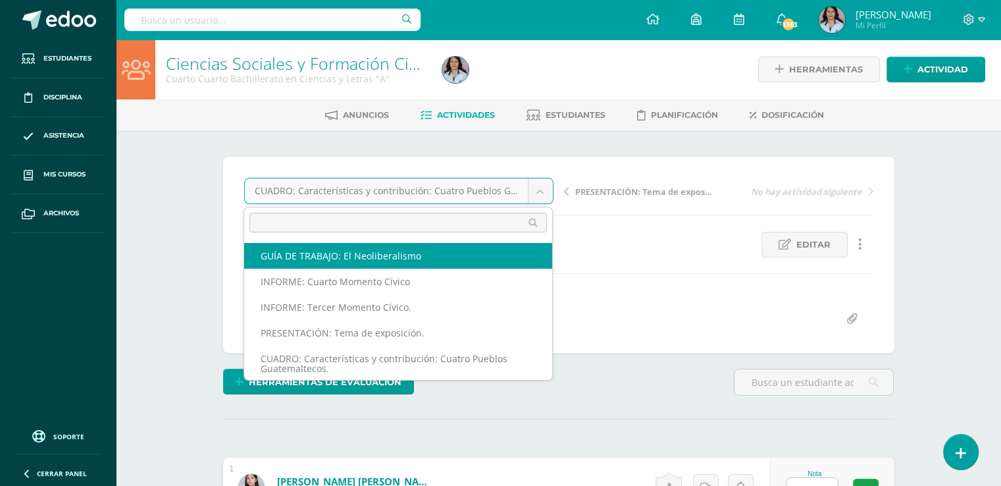
select select "/dashboard/teacher/grade-activity/129177/"
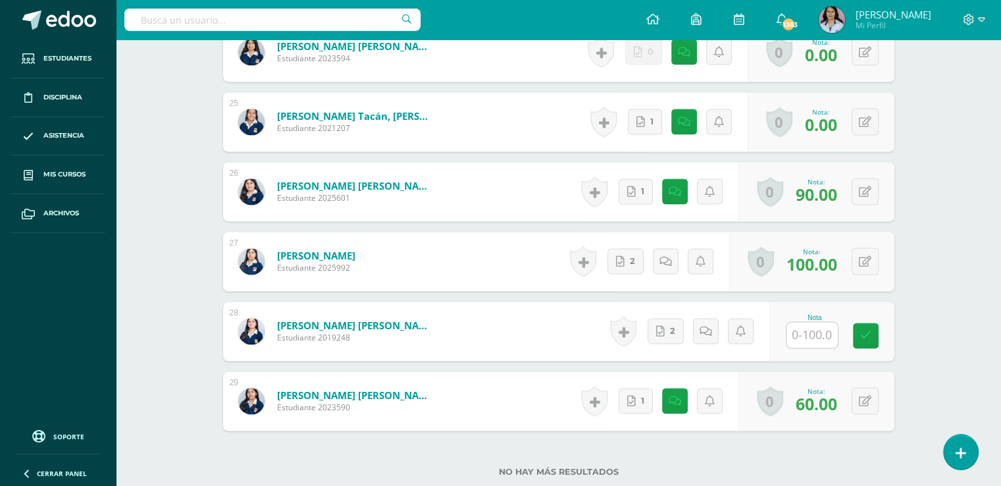
scroll to position [2041, 0]
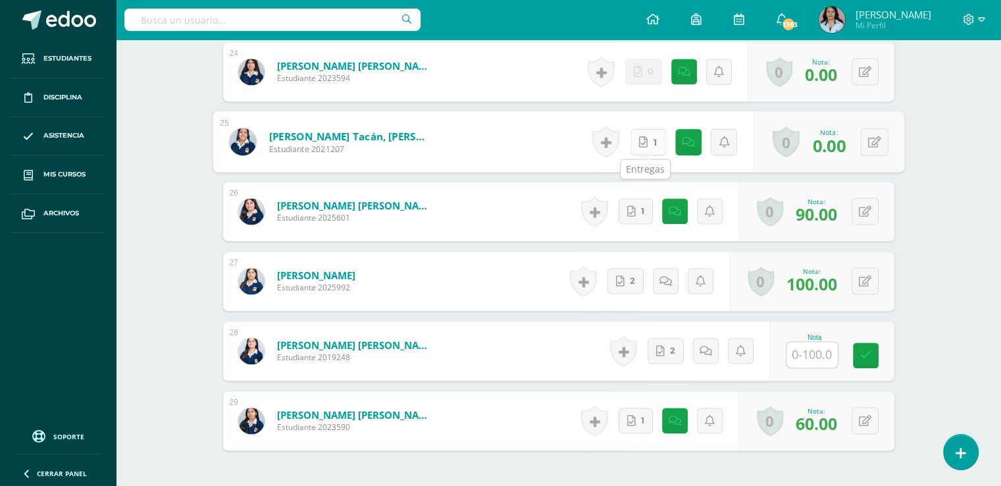
click at [642, 142] on icon at bounding box center [643, 141] width 9 height 11
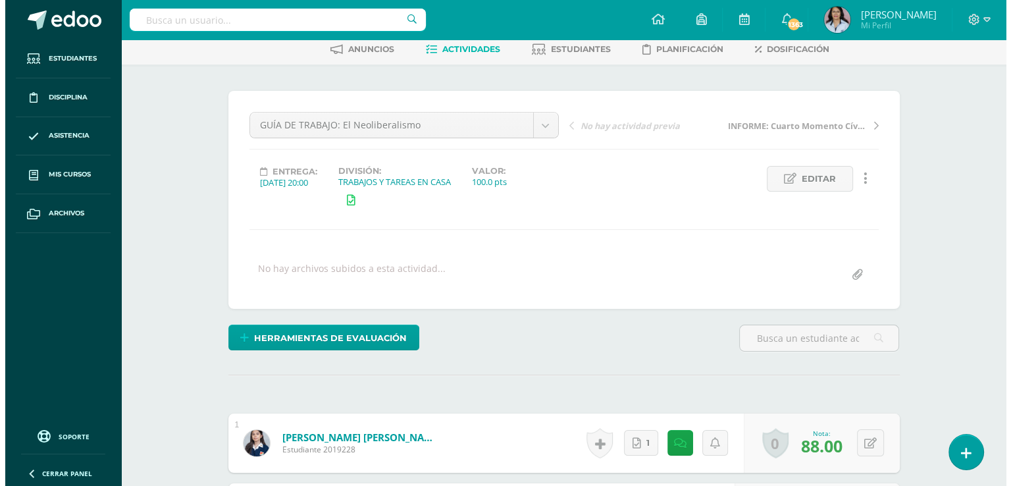
scroll to position [0, 0]
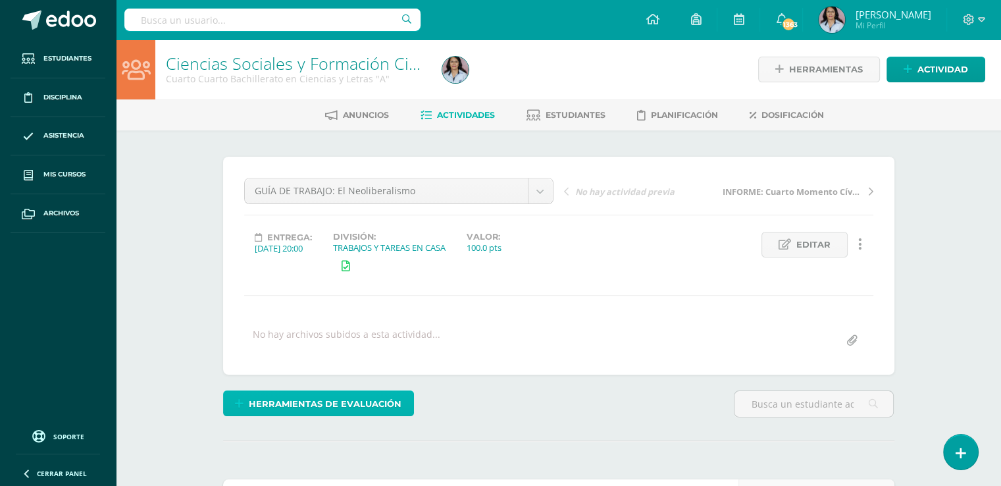
click at [324, 403] on span "Herramientas de evaluación" at bounding box center [325, 404] width 153 height 24
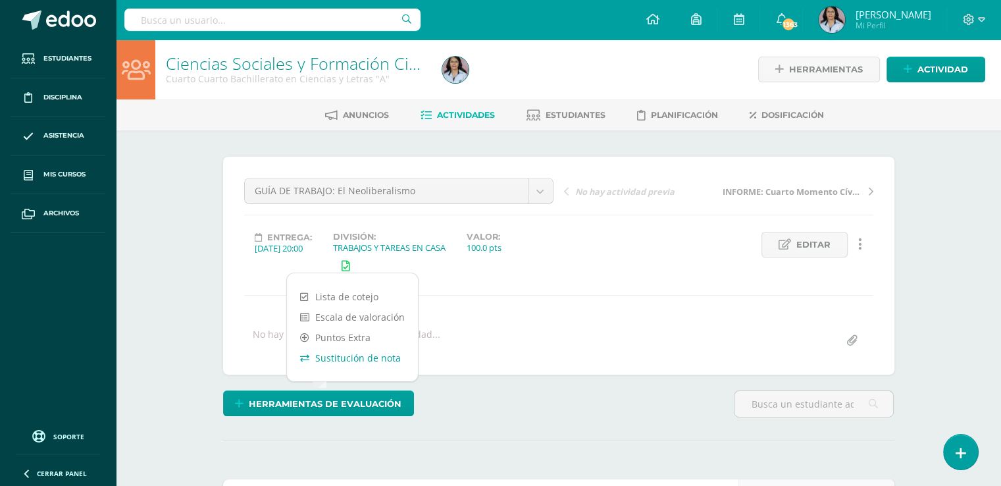
click at [332, 355] on link "Sustitución de nota" at bounding box center [352, 357] width 131 height 20
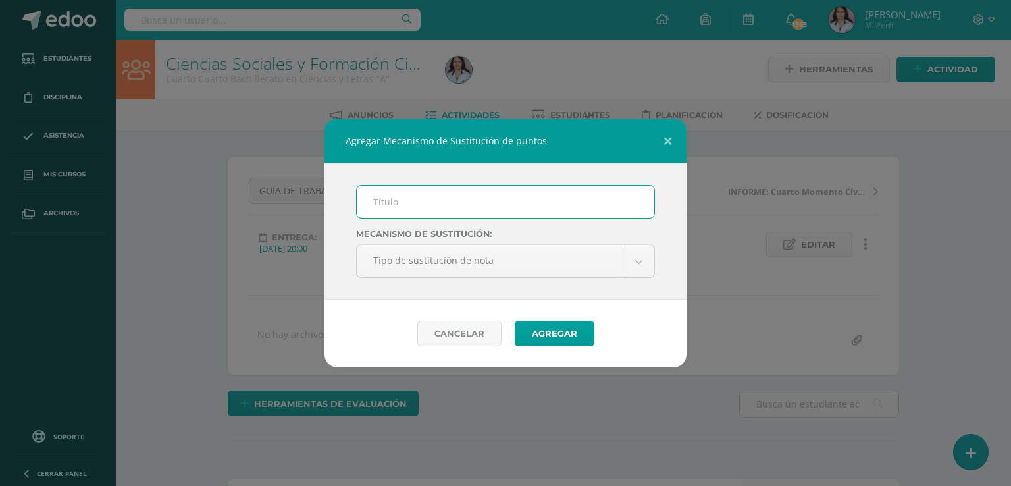
click at [378, 202] on input "text" at bounding box center [505, 202] width 297 height 32
type input "MA"
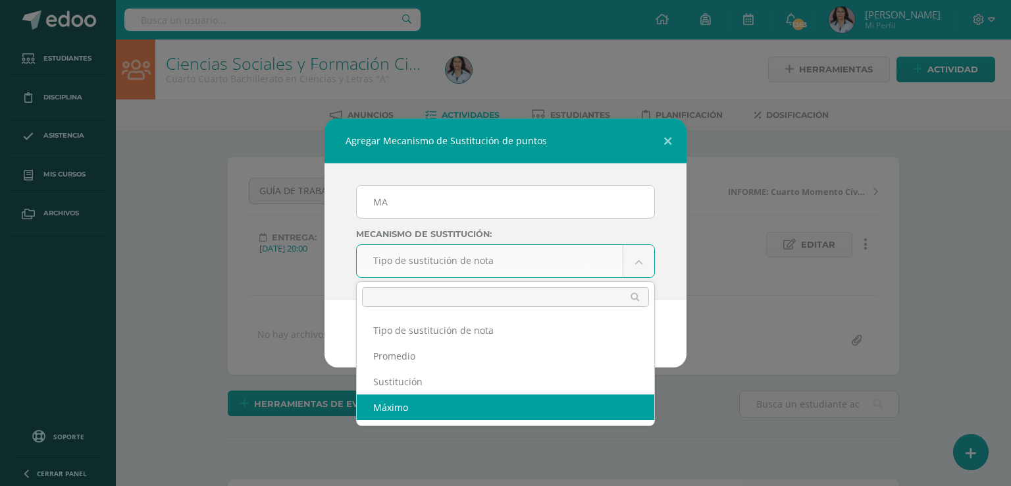
select select "maximum"
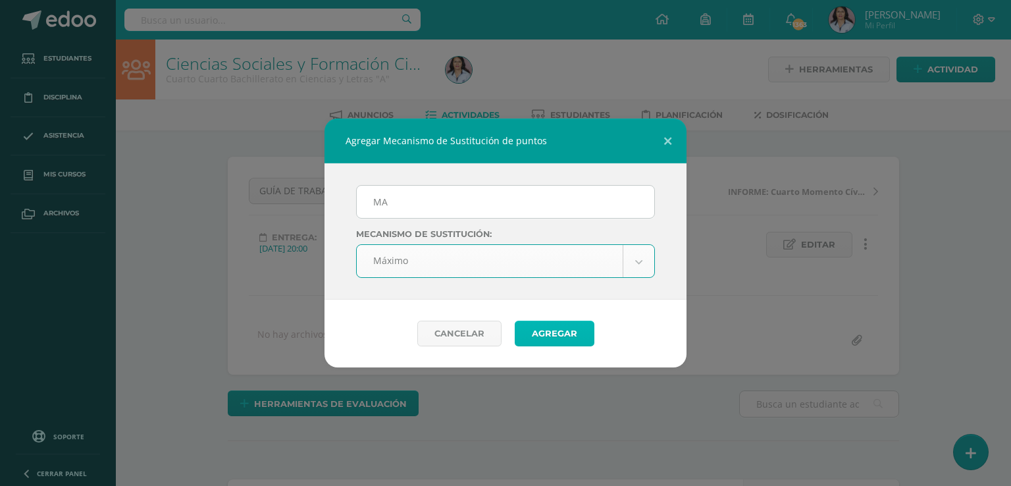
click at [552, 331] on button "Agregar" at bounding box center [555, 333] width 80 height 26
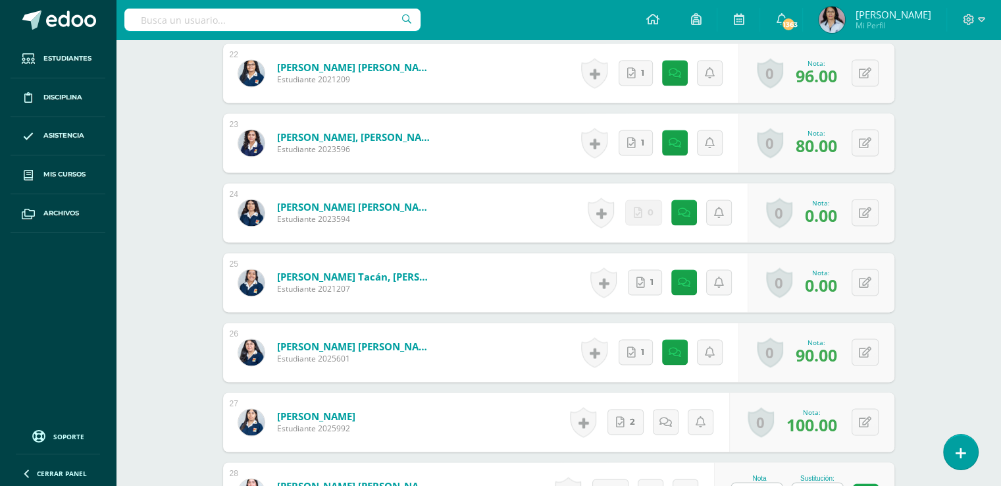
scroll to position [1975, 0]
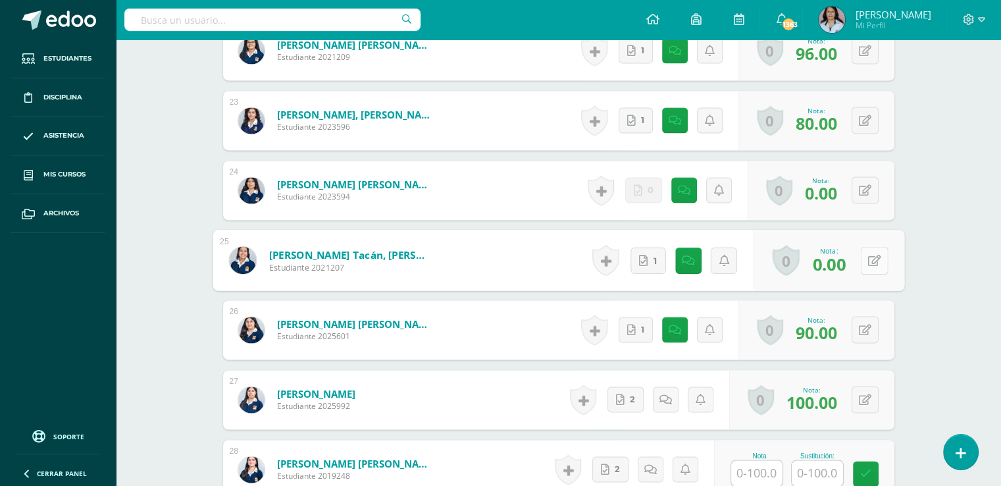
click at [859, 255] on div "0 Logros Logros obtenidos Aún no hay logros agregados Nota: 0.00" at bounding box center [828, 260] width 151 height 61
click at [874, 256] on icon at bounding box center [873, 259] width 13 height 11
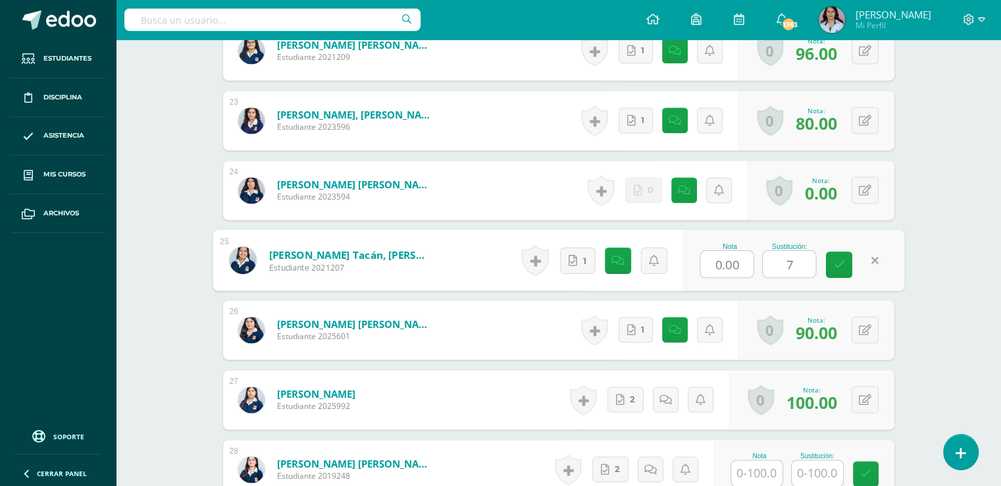
type input "70"
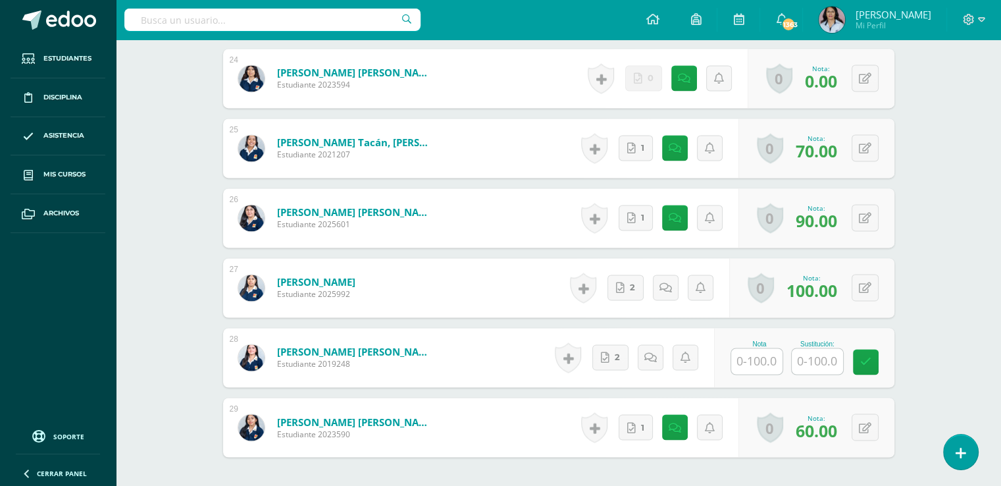
scroll to position [2107, 0]
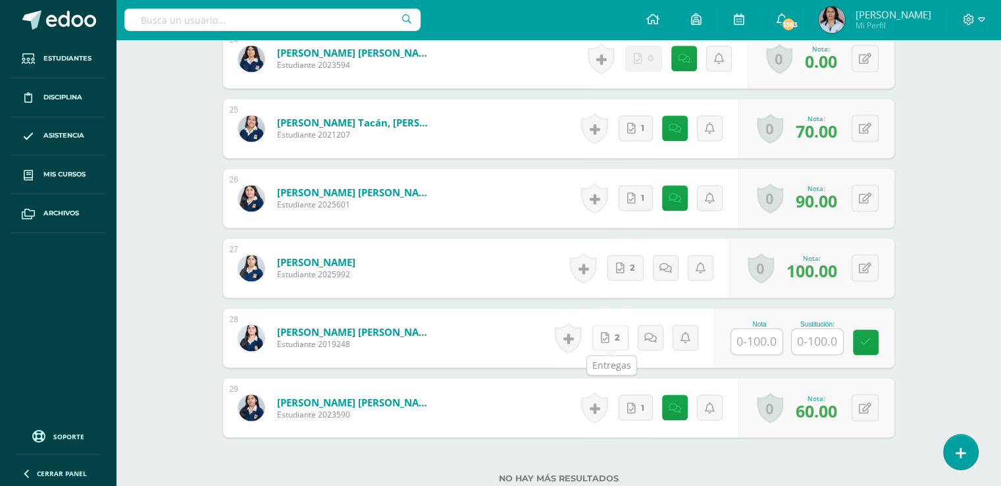
click at [621, 335] on link "2" at bounding box center [610, 337] width 36 height 26
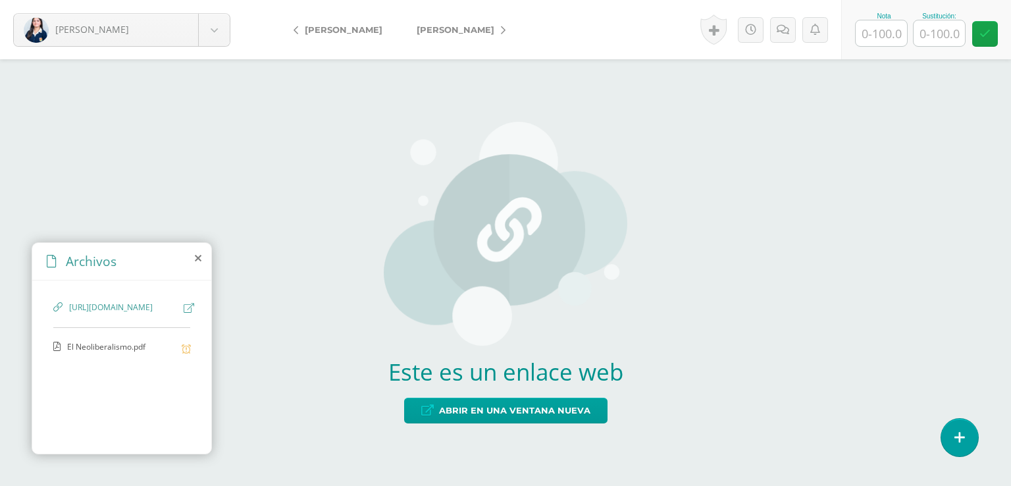
click at [112, 353] on span "El Neoliberalismo.pdf" at bounding box center [121, 347] width 108 height 13
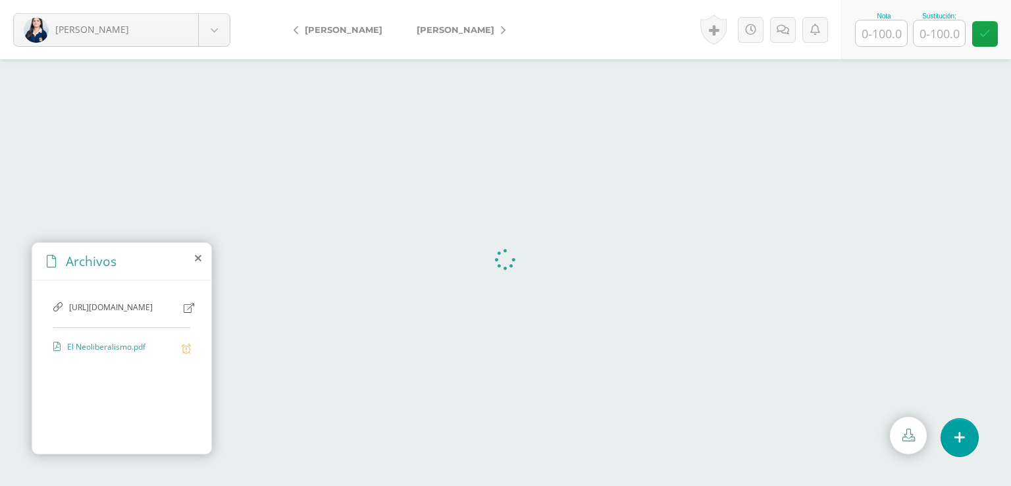
click at [879, 27] on input "text" at bounding box center [880, 33] width 51 height 26
type input "80"
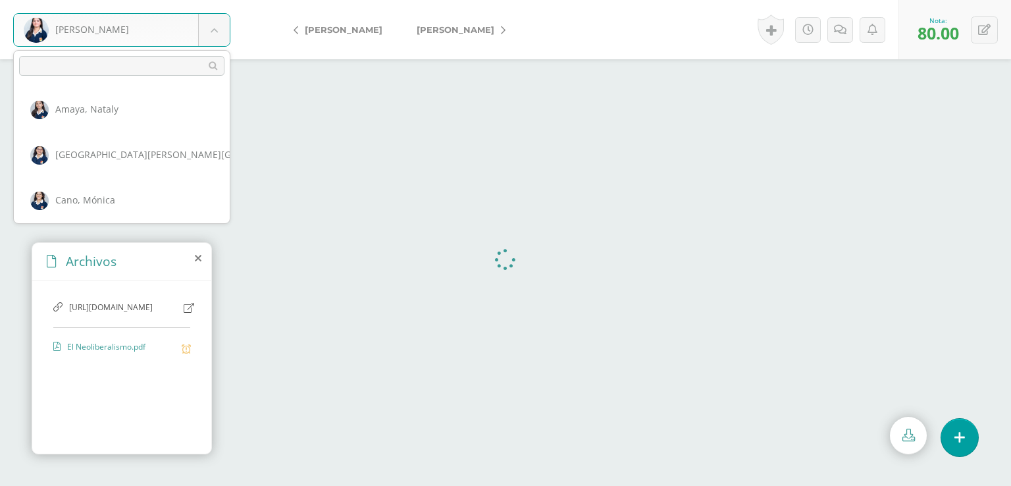
click at [215, 0] on body "Valenzuela, Angela Amaya, Nataly Asturias, Kelsie Cano, Mónica Cercado, Katheri…" at bounding box center [505, 0] width 1011 height 0
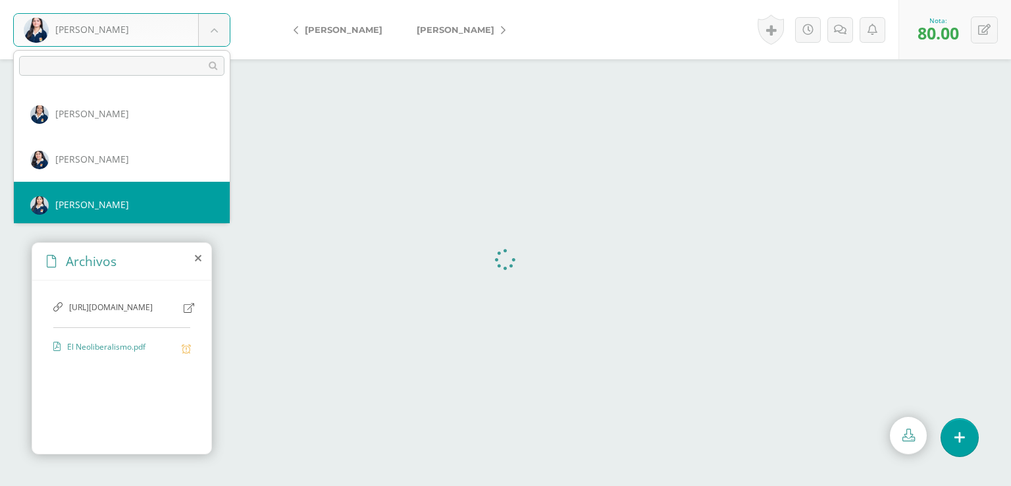
scroll to position [1069, 0]
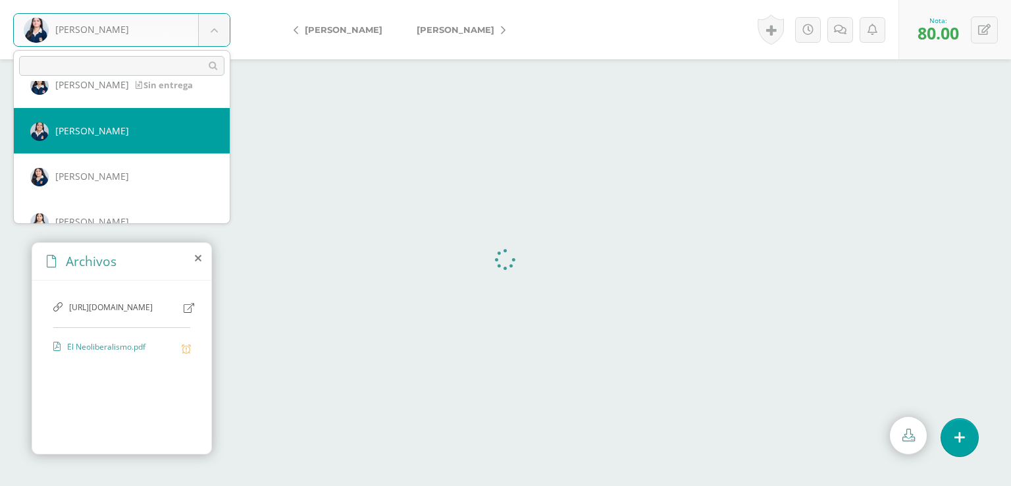
select select "2738"
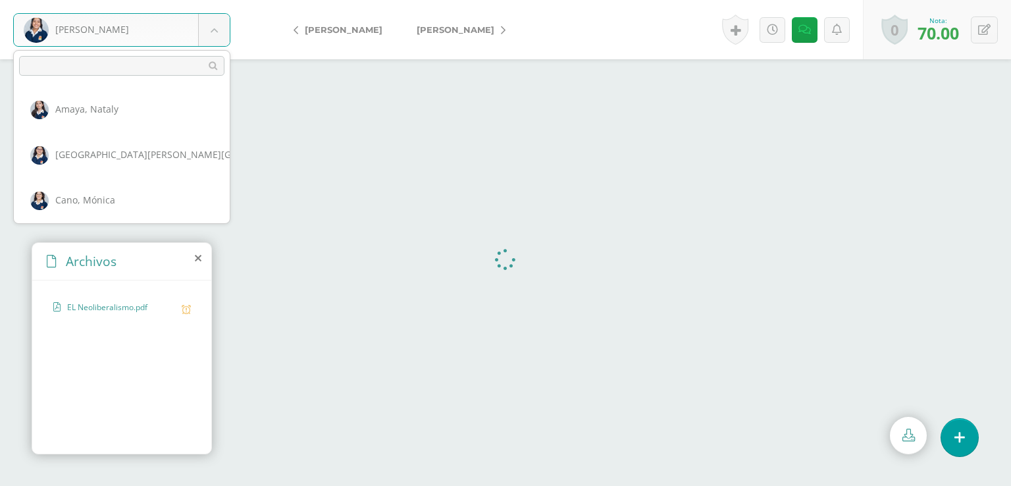
click at [218, 0] on body "[PERSON_NAME] [PERSON_NAME] [GEOGRAPHIC_DATA][PERSON_NAME][GEOGRAPHIC_DATA] [PE…" at bounding box center [505, 0] width 1011 height 0
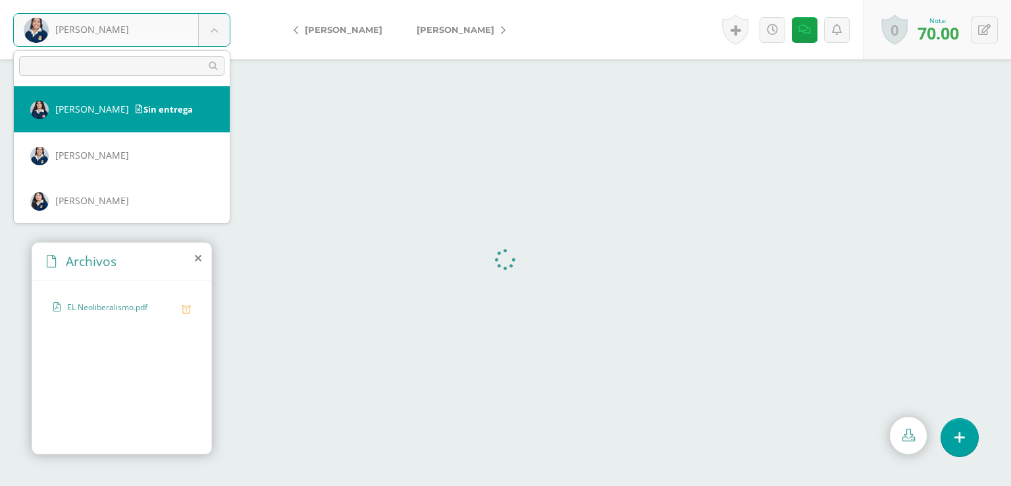
scroll to position [1005, 0]
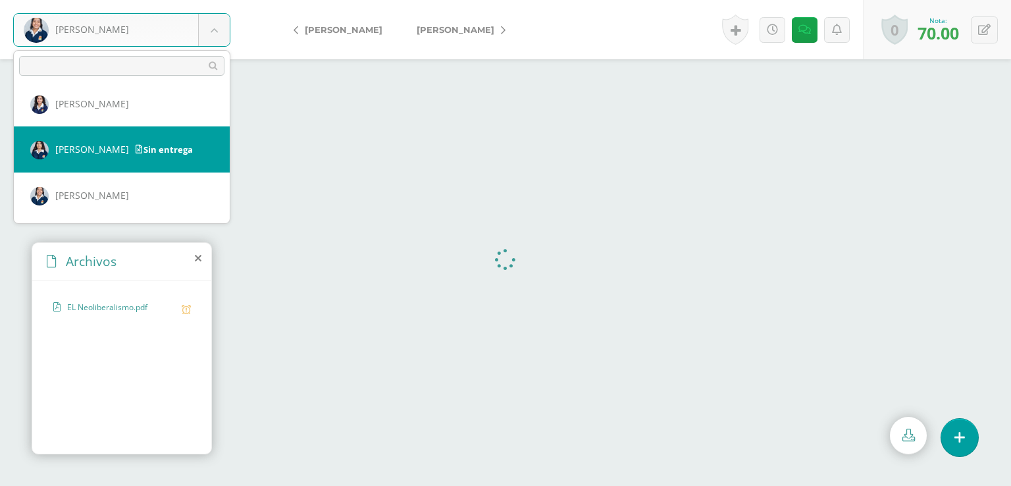
select select "2993"
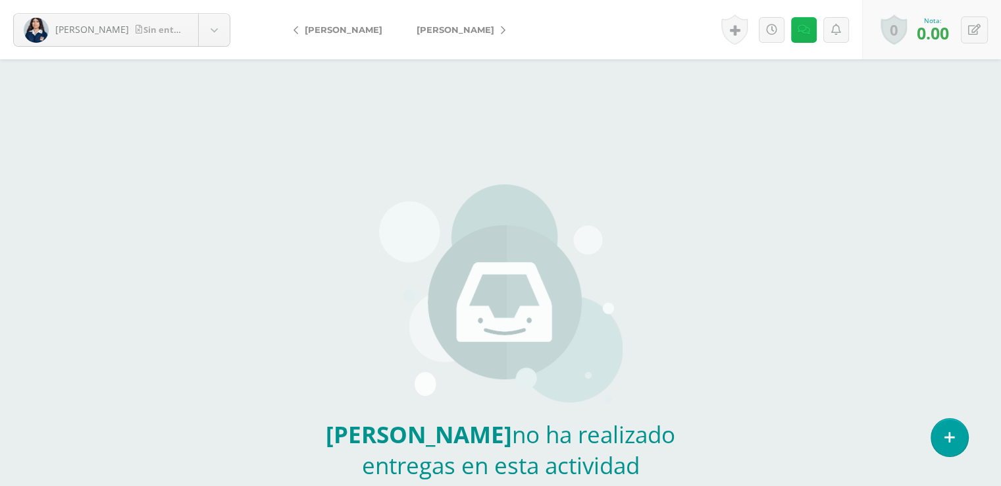
click at [800, 32] on icon at bounding box center [804, 29] width 13 height 11
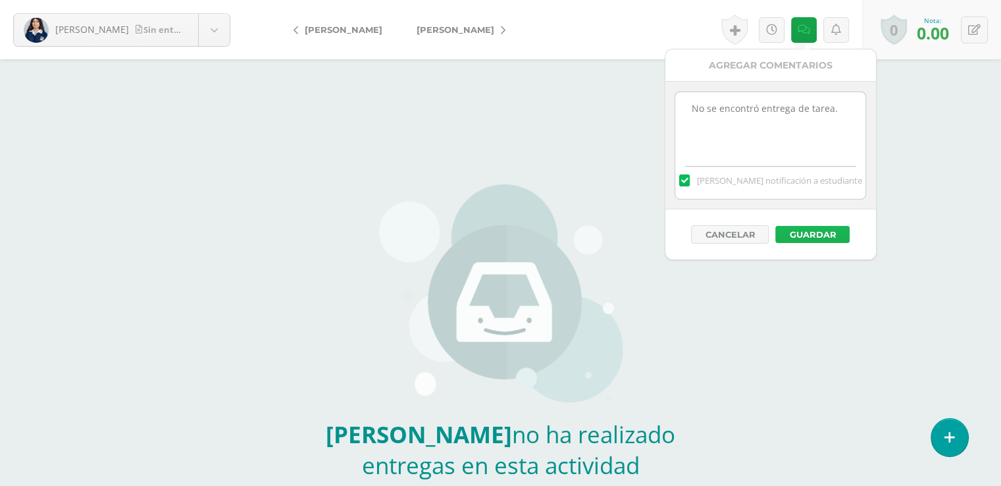
click at [821, 229] on button "Guardar" at bounding box center [812, 234] width 74 height 17
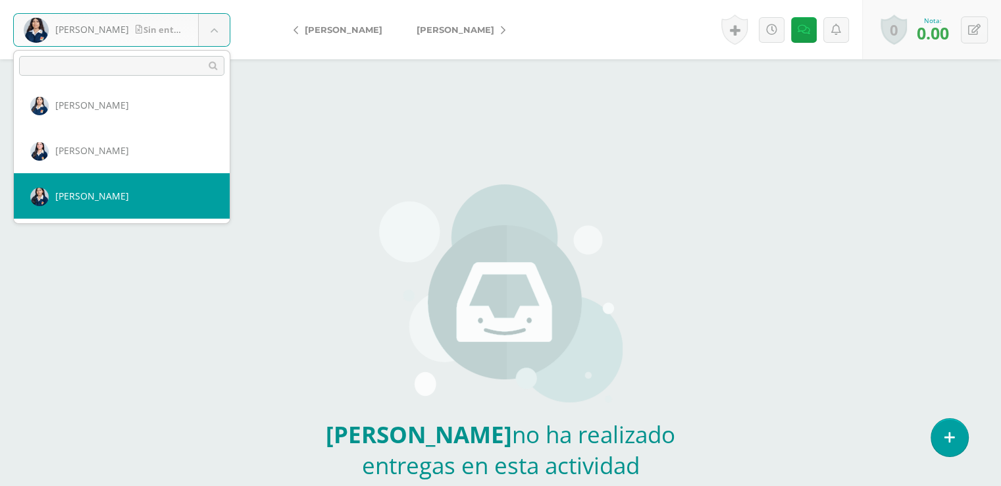
select select "2974"
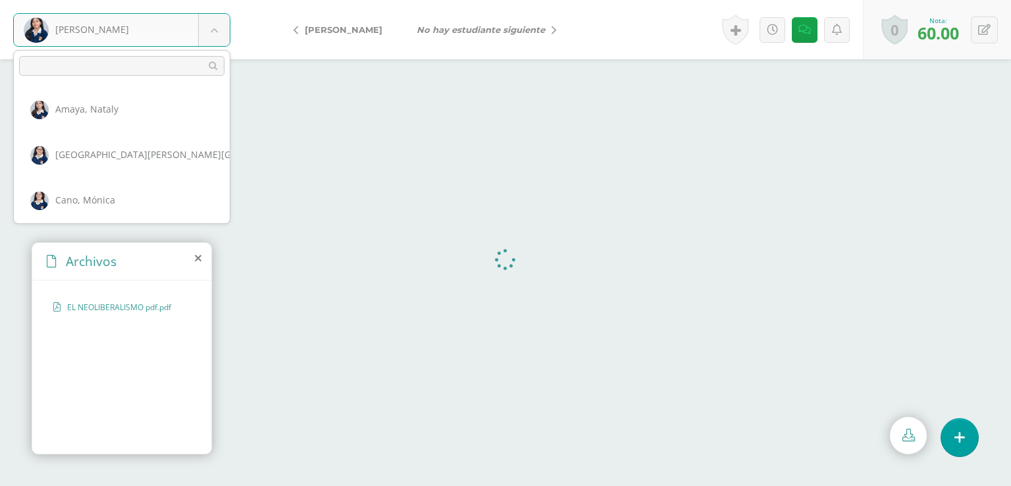
click at [211, 0] on body "Yool, Alejandra Amaya, Nataly Asturias, Kelsie Cano, Mónica Cercado, Katherine …" at bounding box center [505, 0] width 1011 height 0
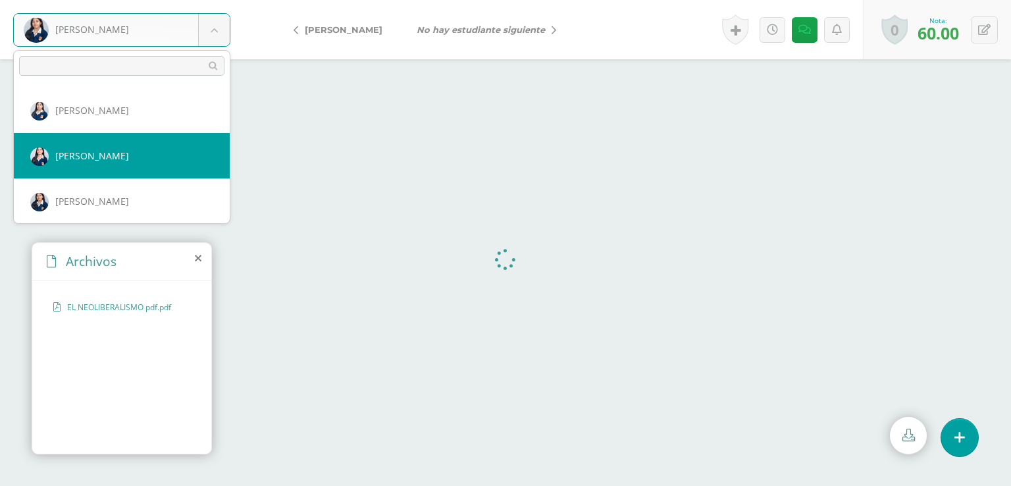
select select "2181"
